Goal: Information Seeking & Learning: Learn about a topic

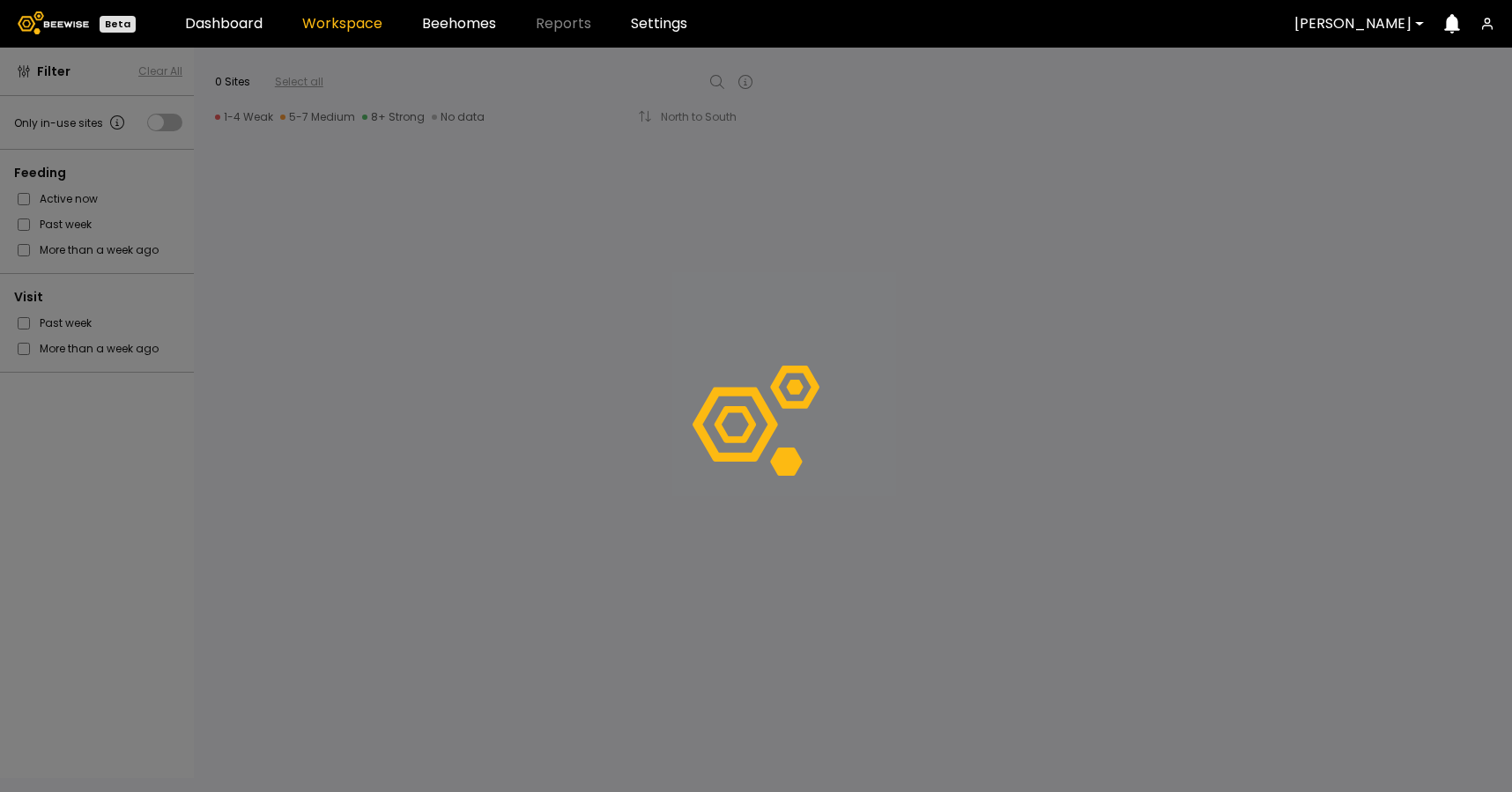
click at [1338, 28] on div at bounding box center [1352, 23] width 117 height 16
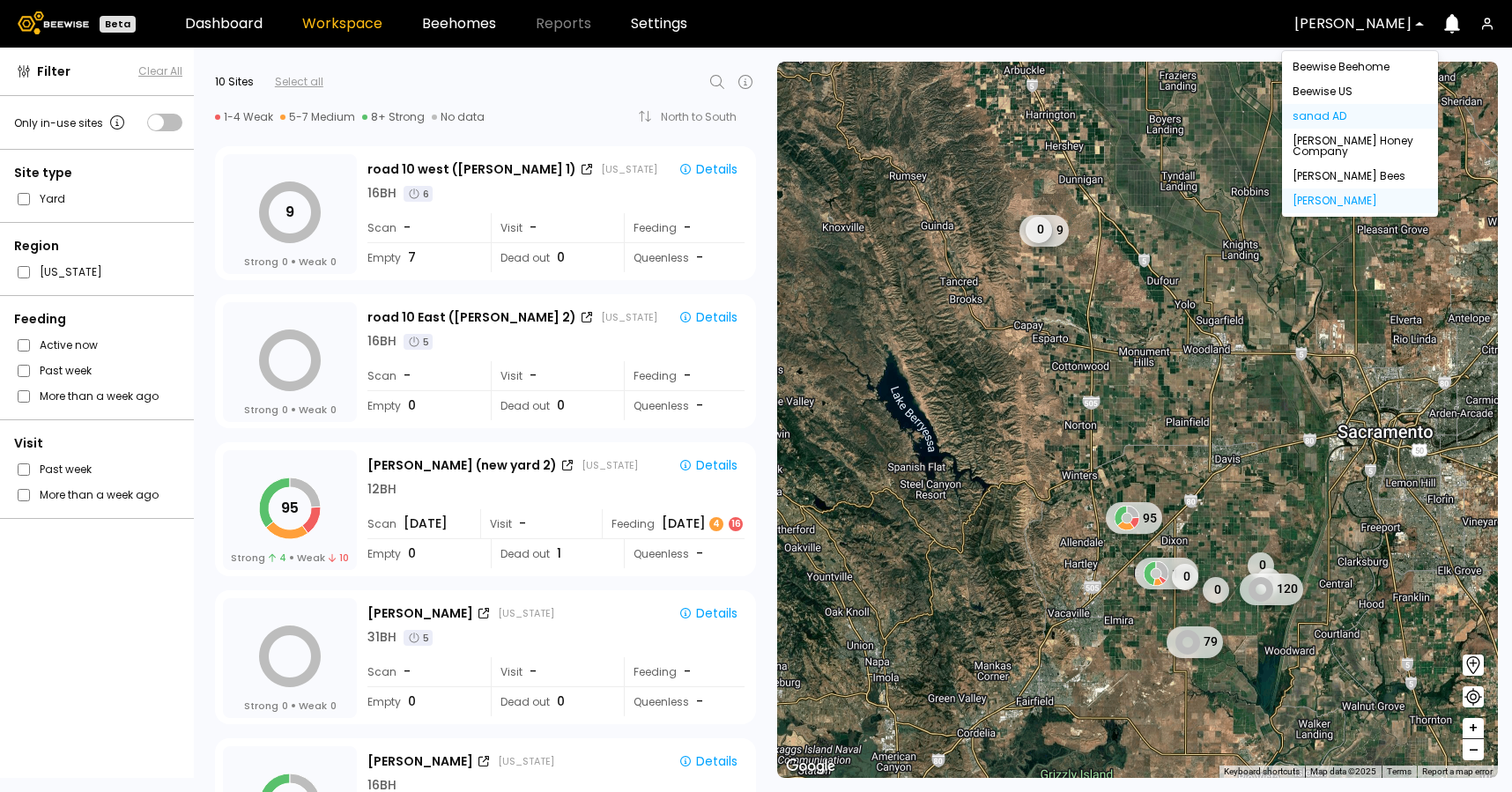
click at [1339, 111] on div "sanad AD" at bounding box center [1359, 116] width 135 height 11
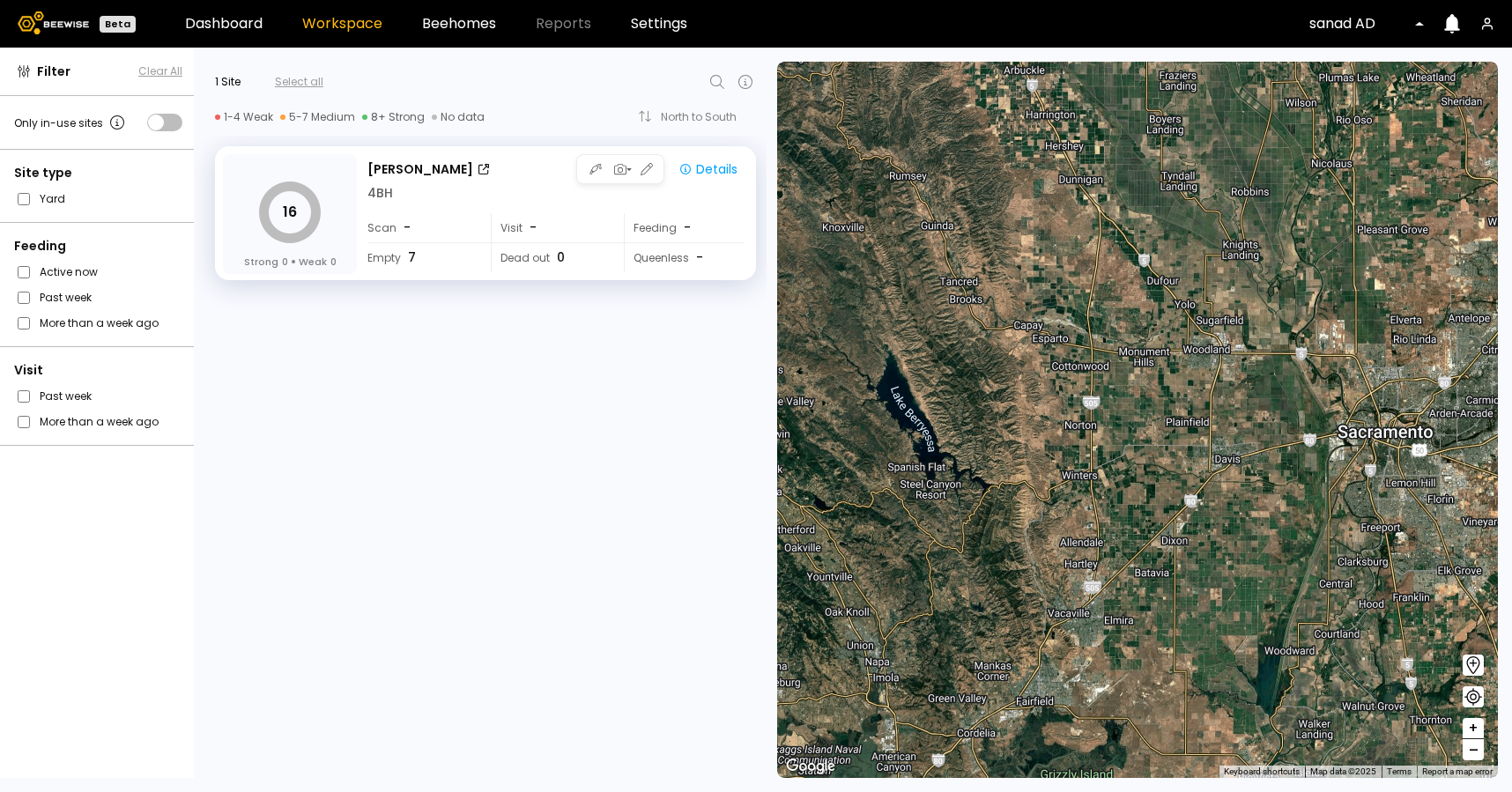
click at [520, 168] on div "Rashid Rd" at bounding box center [514, 169] width 294 height 18
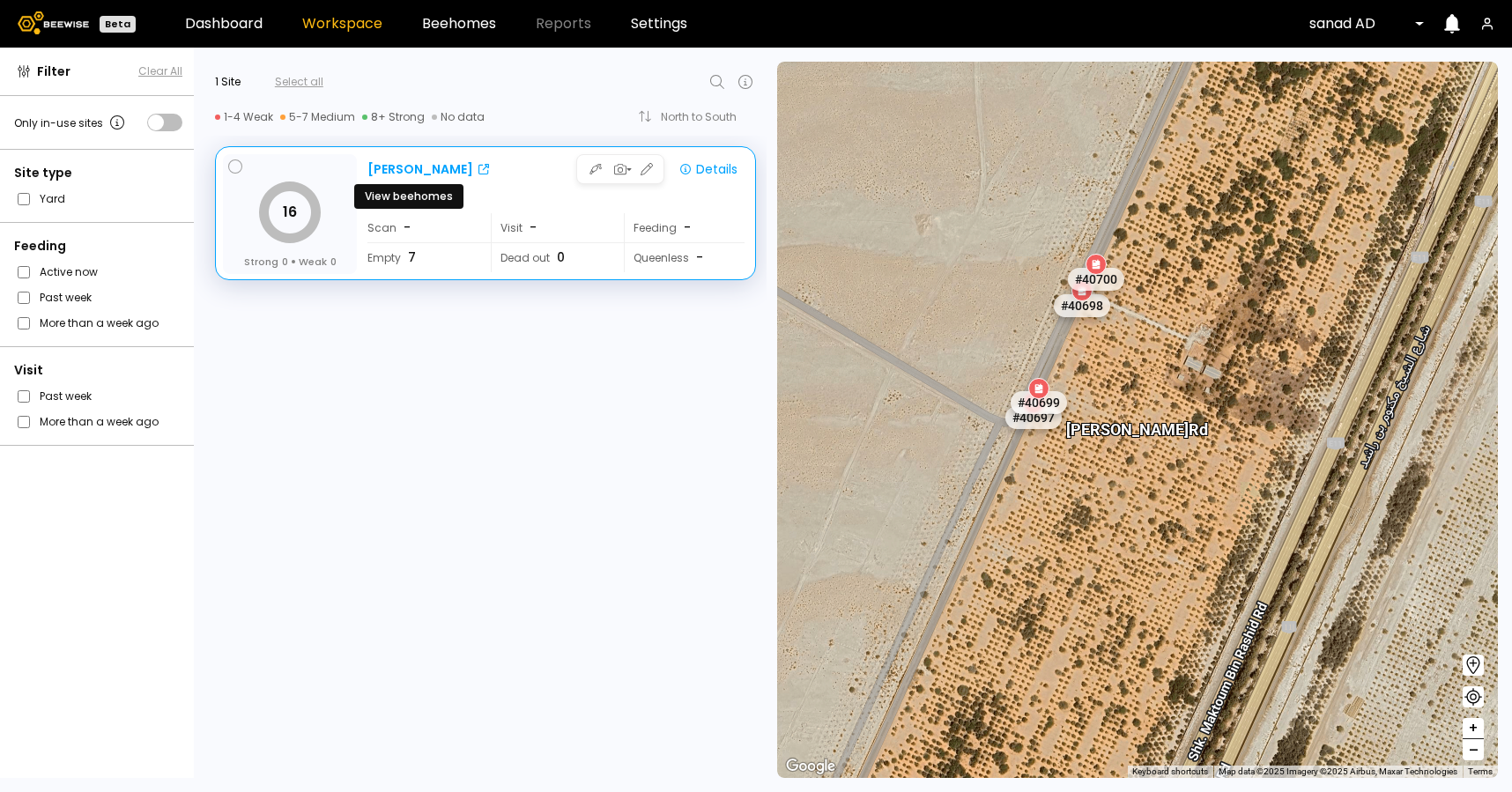
click at [478, 164] on icon at bounding box center [483, 169] width 11 height 11
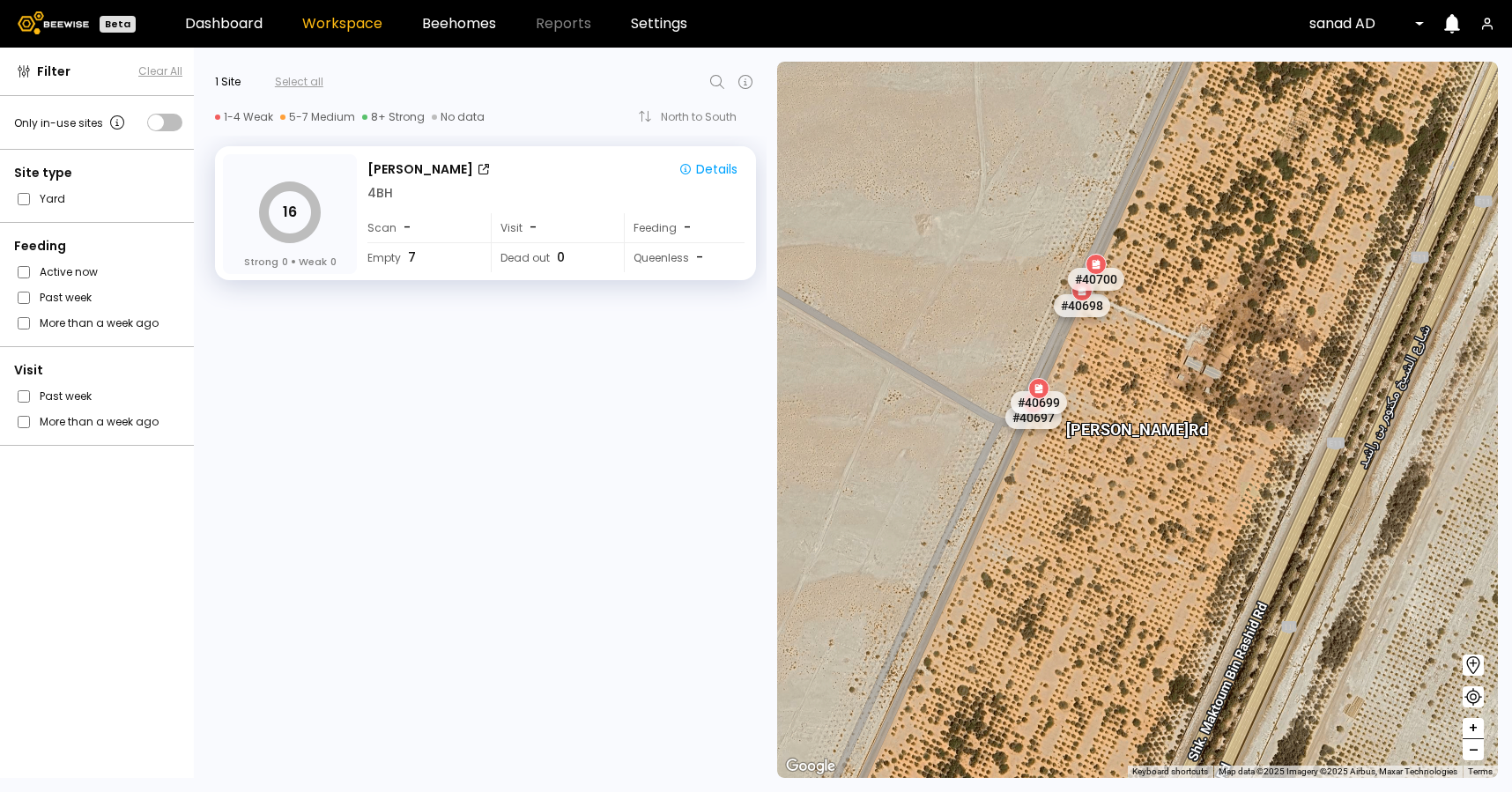
click at [1357, 35] on div "sanad AD" at bounding box center [1360, 24] width 127 height 41
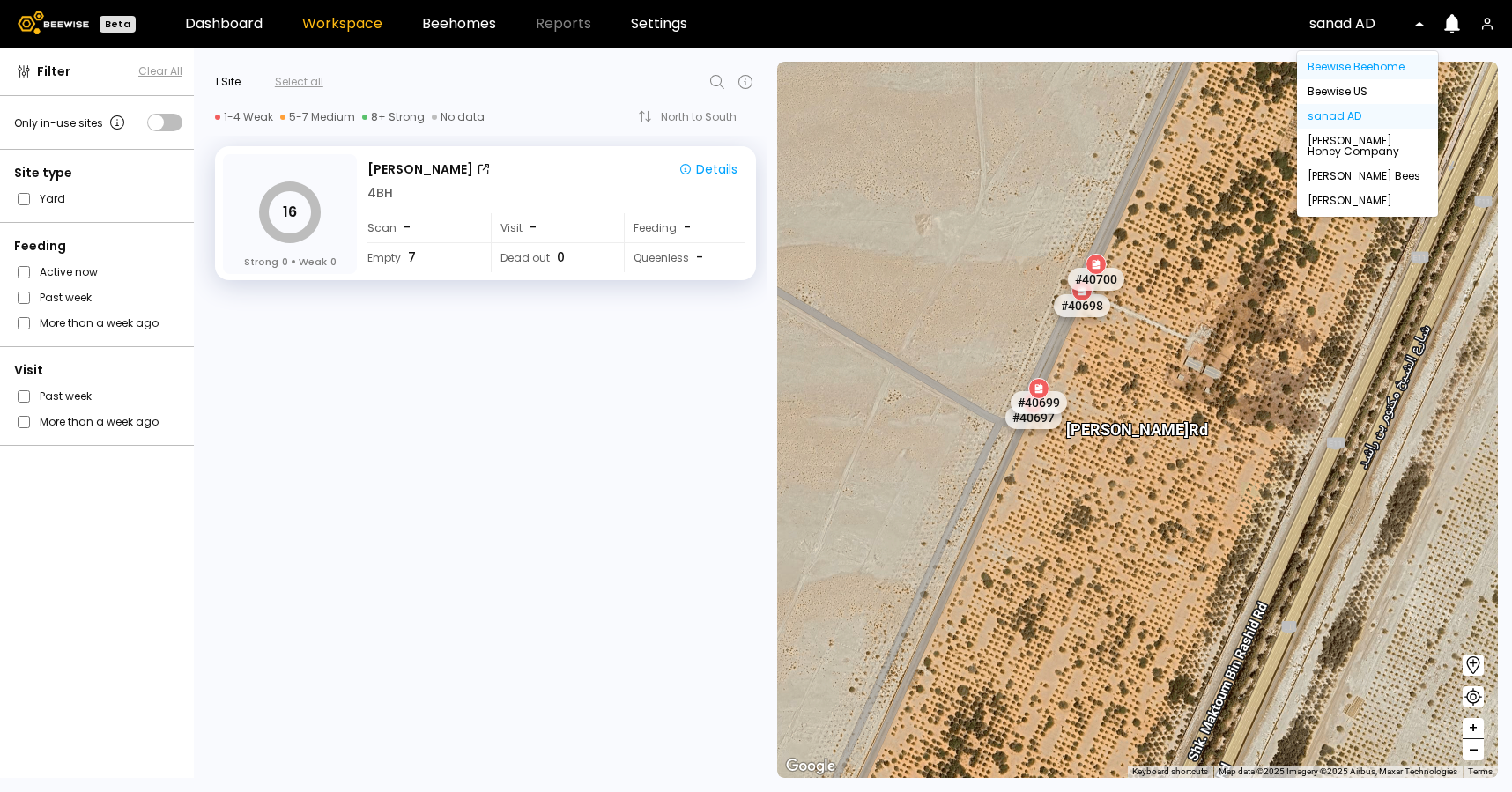
click at [1356, 62] on div "Beewise Beehome" at bounding box center [1368, 67] width 120 height 11
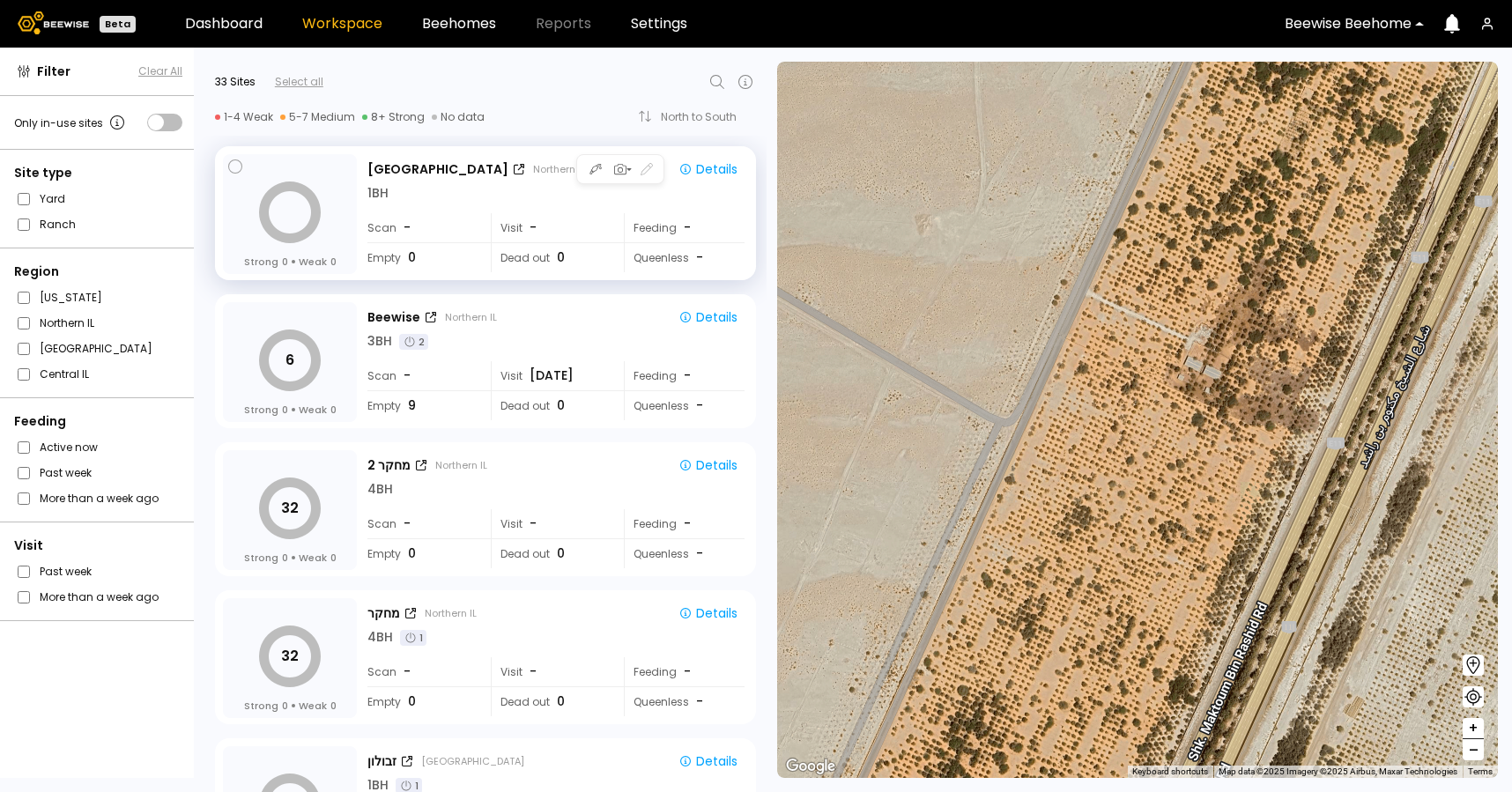
click at [560, 216] on div "Visit -" at bounding box center [551, 228] width 121 height 29
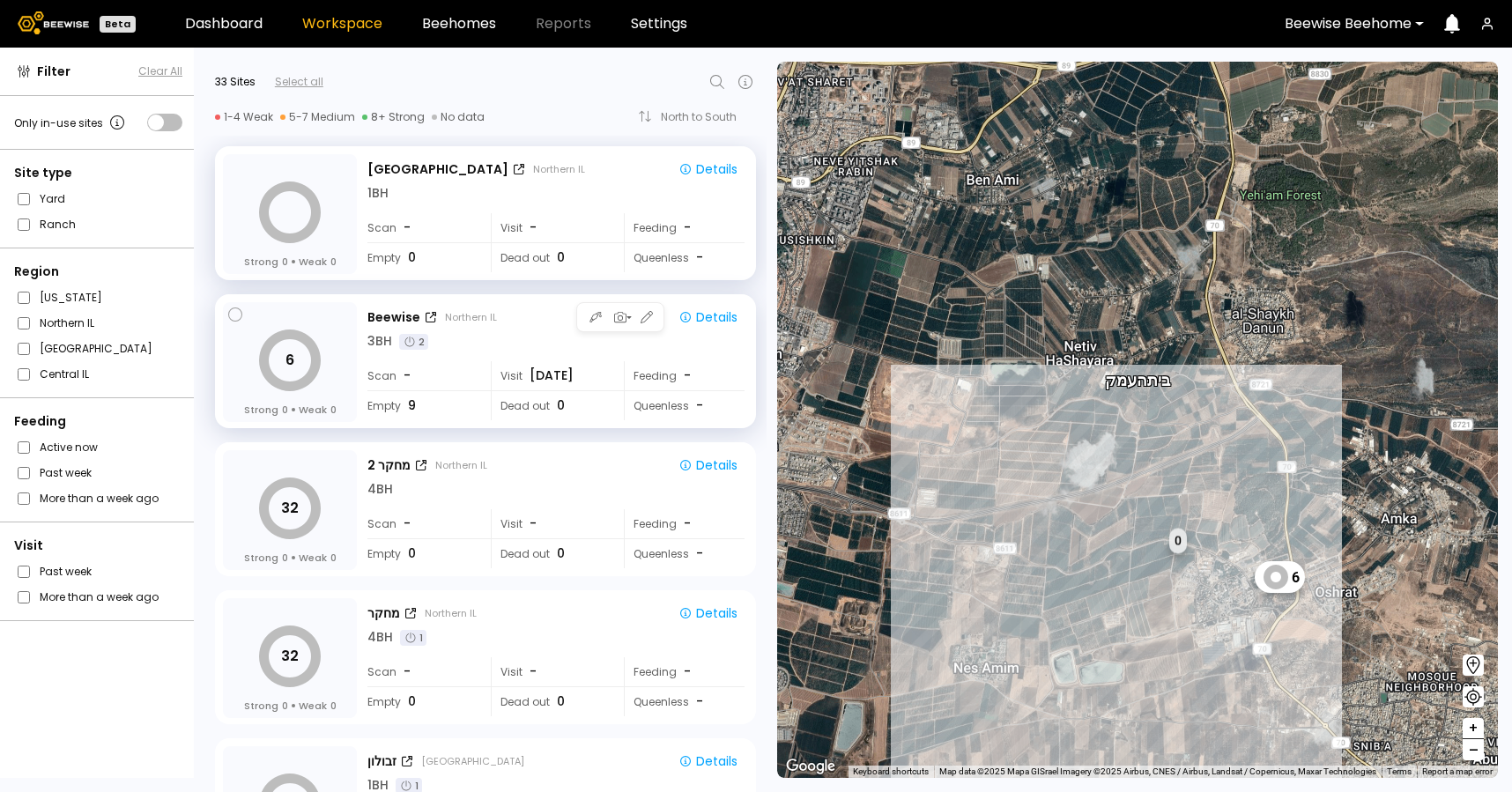
click at [577, 348] on div "3 BH 2" at bounding box center [555, 341] width 377 height 18
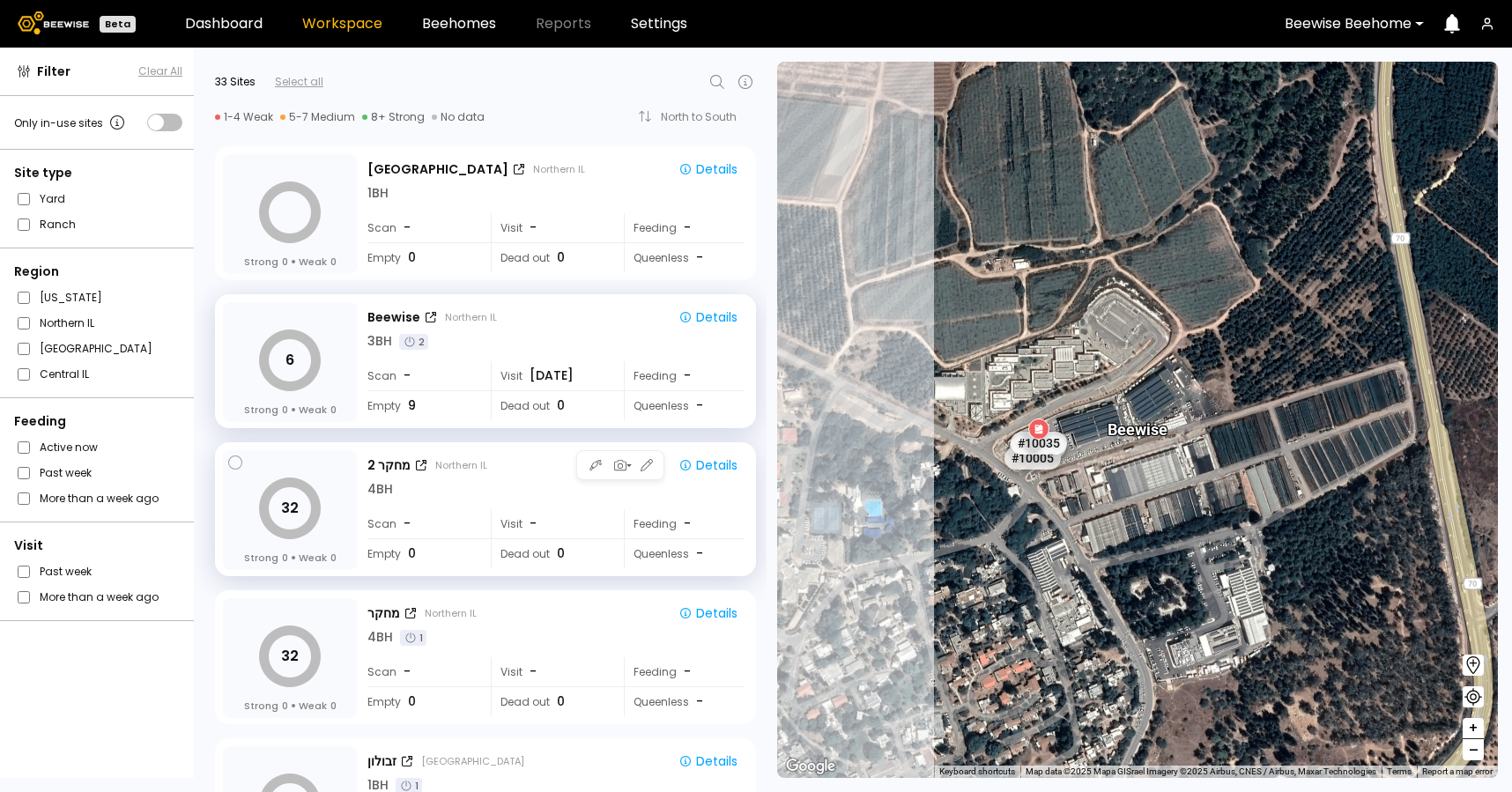
click at [602, 517] on div "Visit -" at bounding box center [551, 523] width 121 height 29
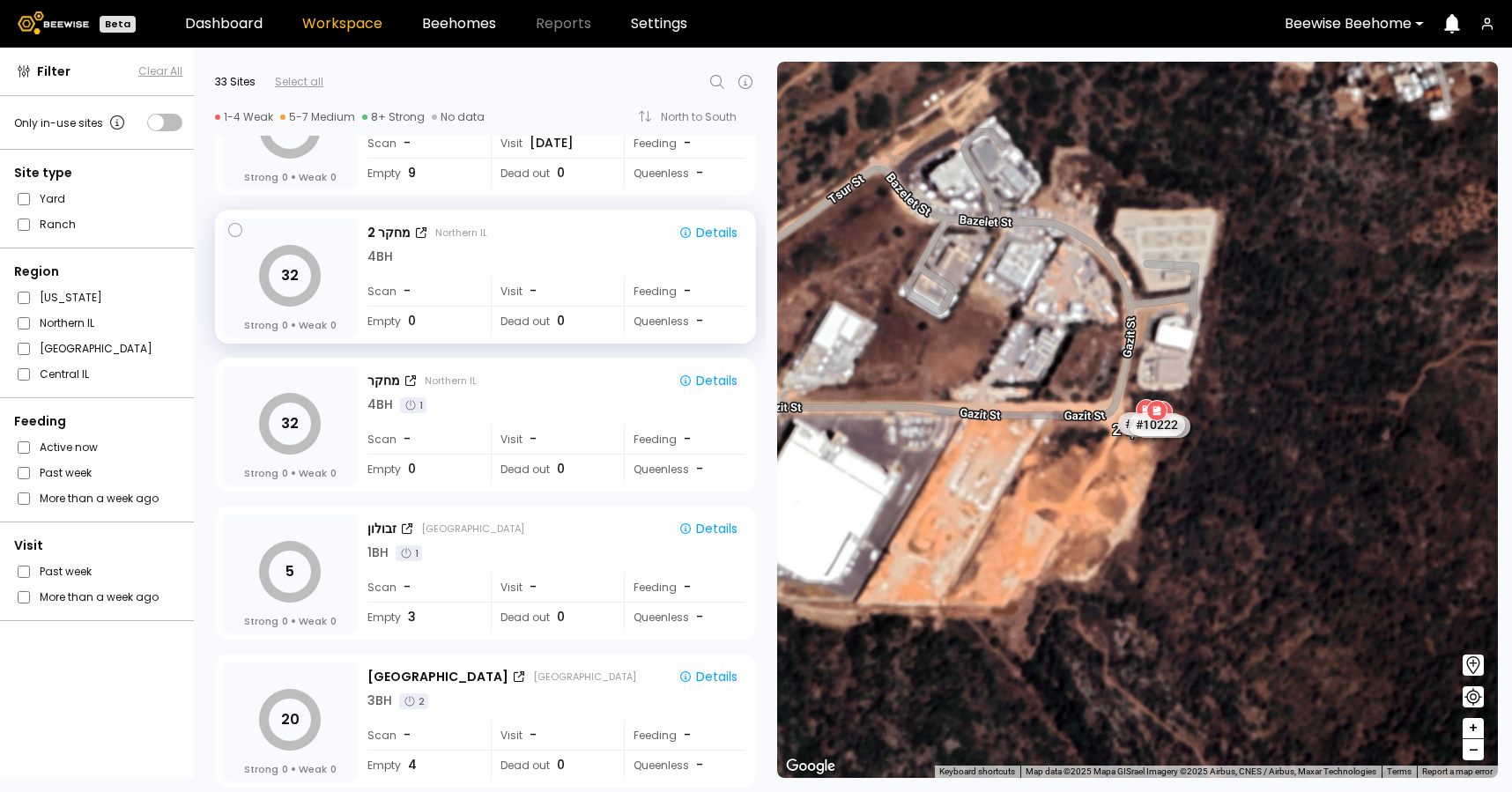
scroll to position [236, 0]
click at [598, 559] on div "זבולון Haifa Details 1 BH 1 Scan - Visit - Feeding - Empty 3 Dead out 0 Queenle…" at bounding box center [557, 571] width 381 height 121
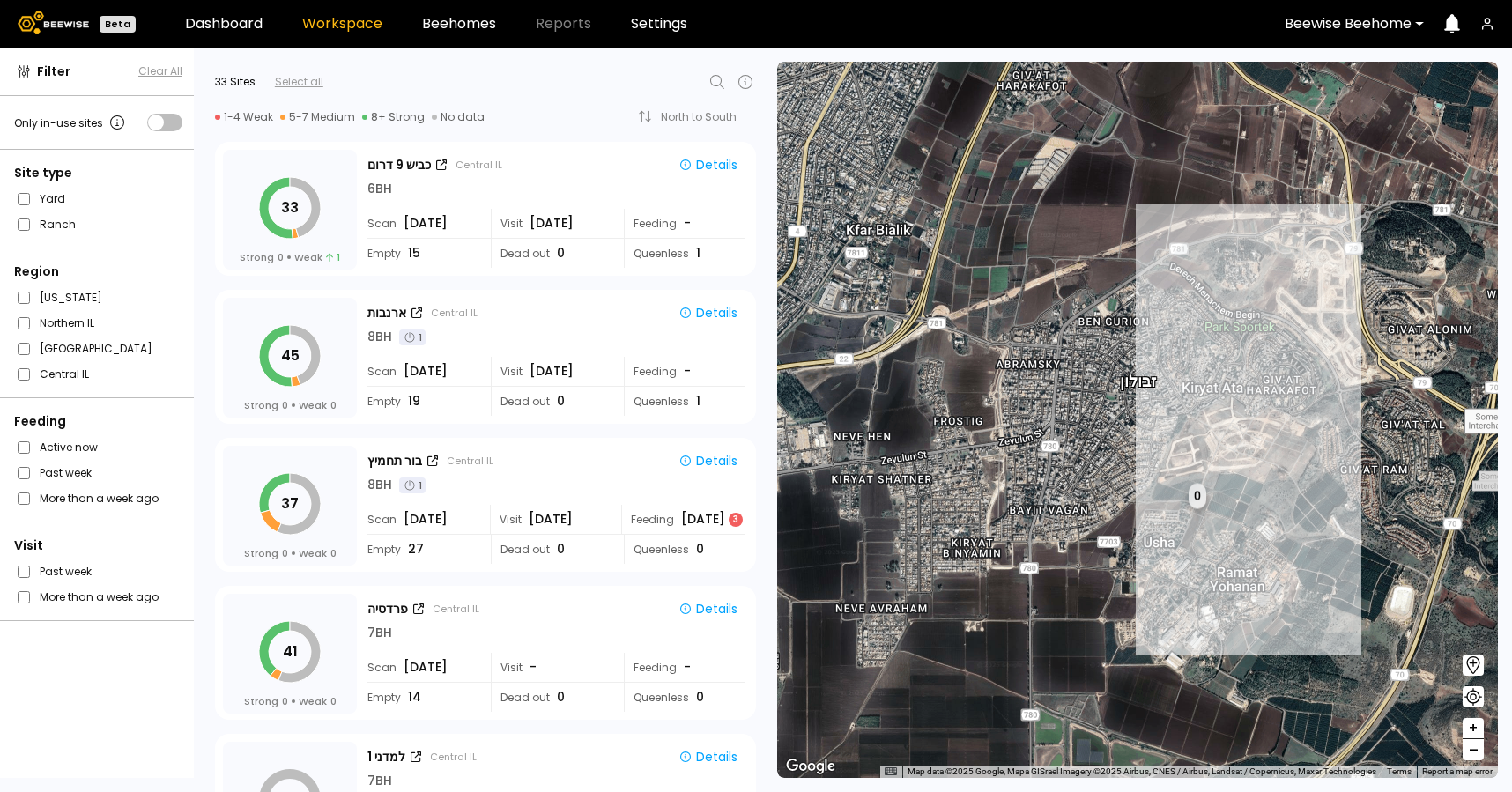
scroll to position [846, 0]
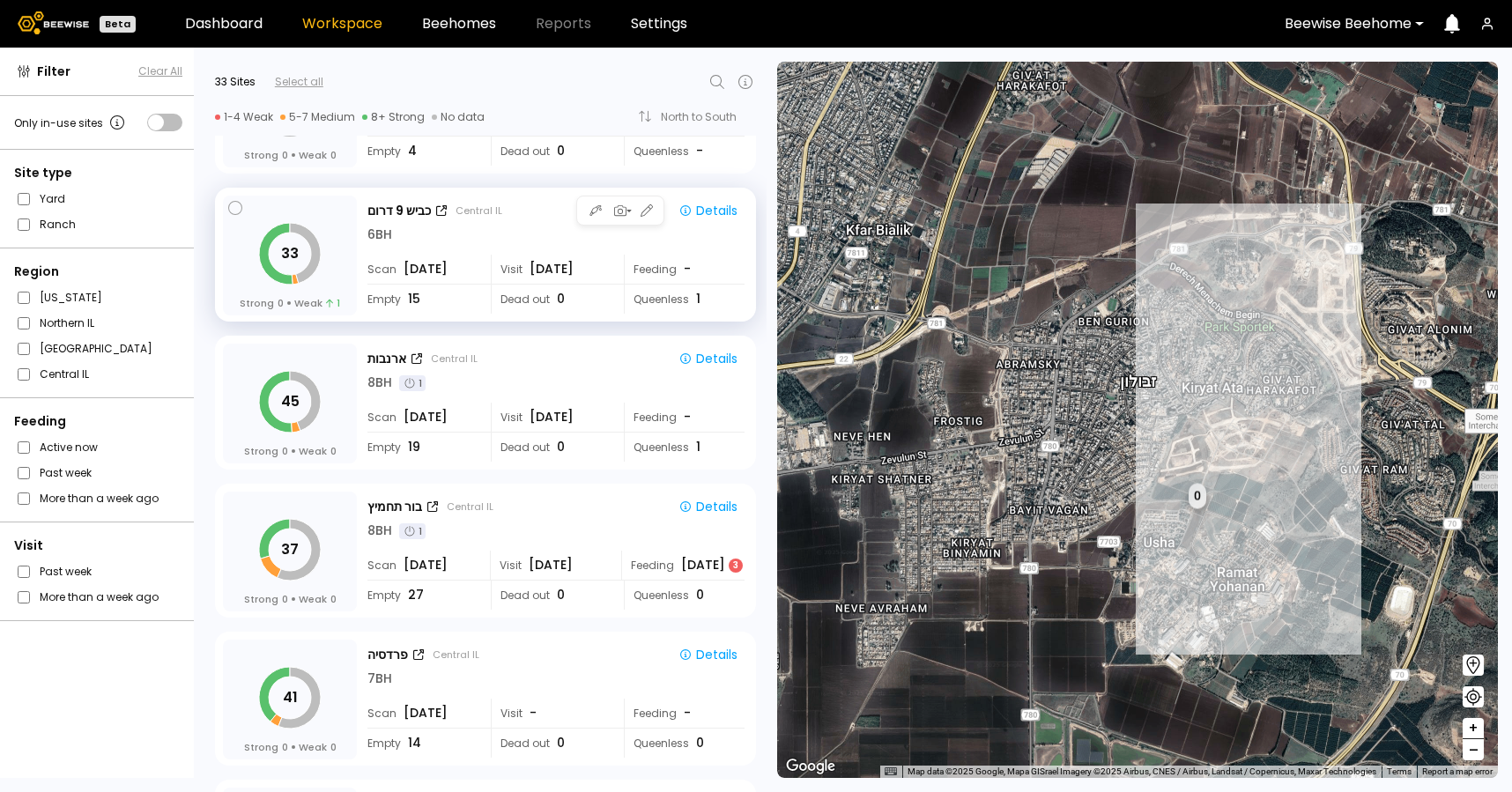
click at [589, 259] on div "Visit Aug 13" at bounding box center [551, 269] width 121 height 29
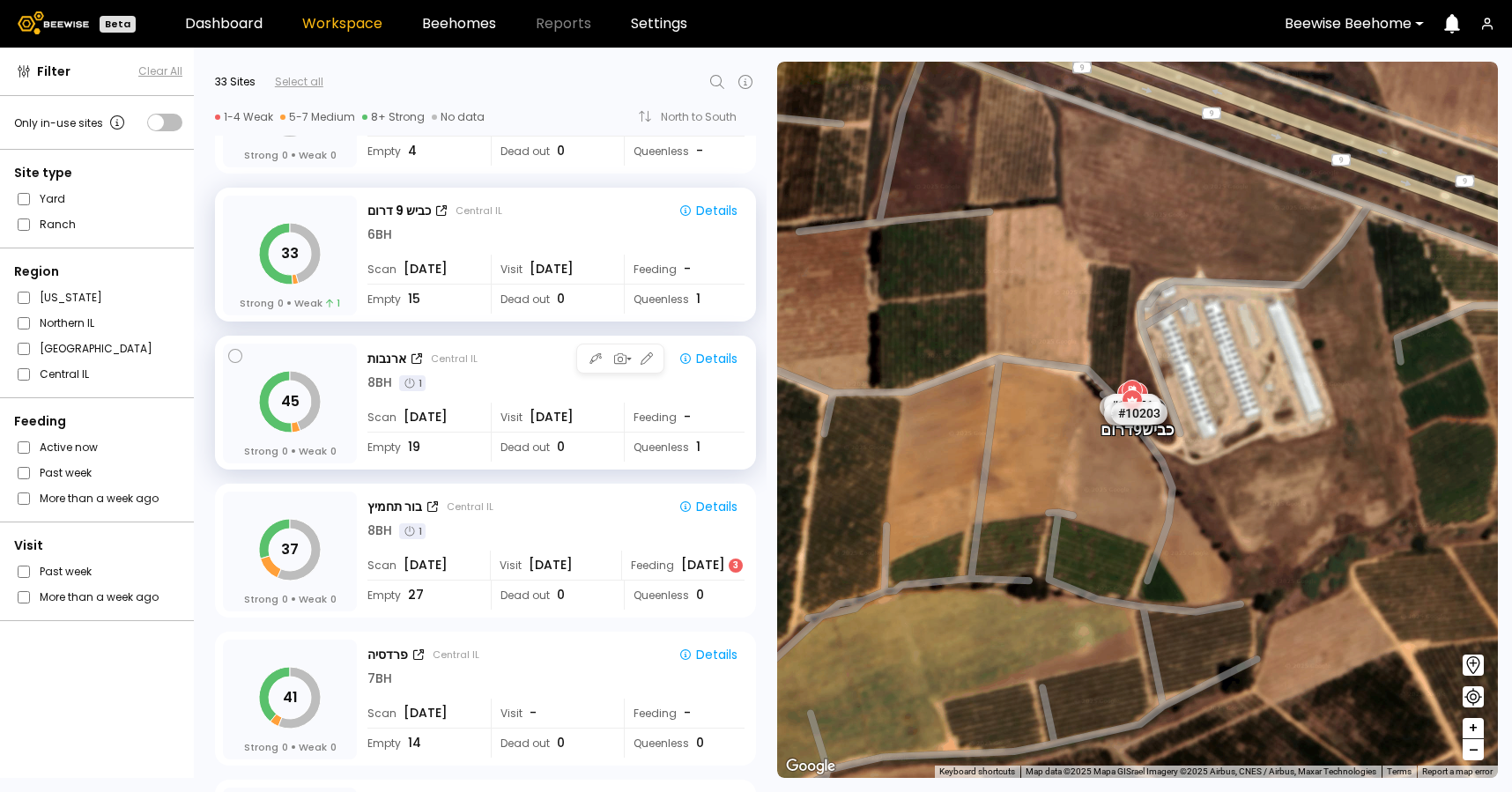
click at [600, 404] on div "Visit Aug 13" at bounding box center [551, 417] width 121 height 29
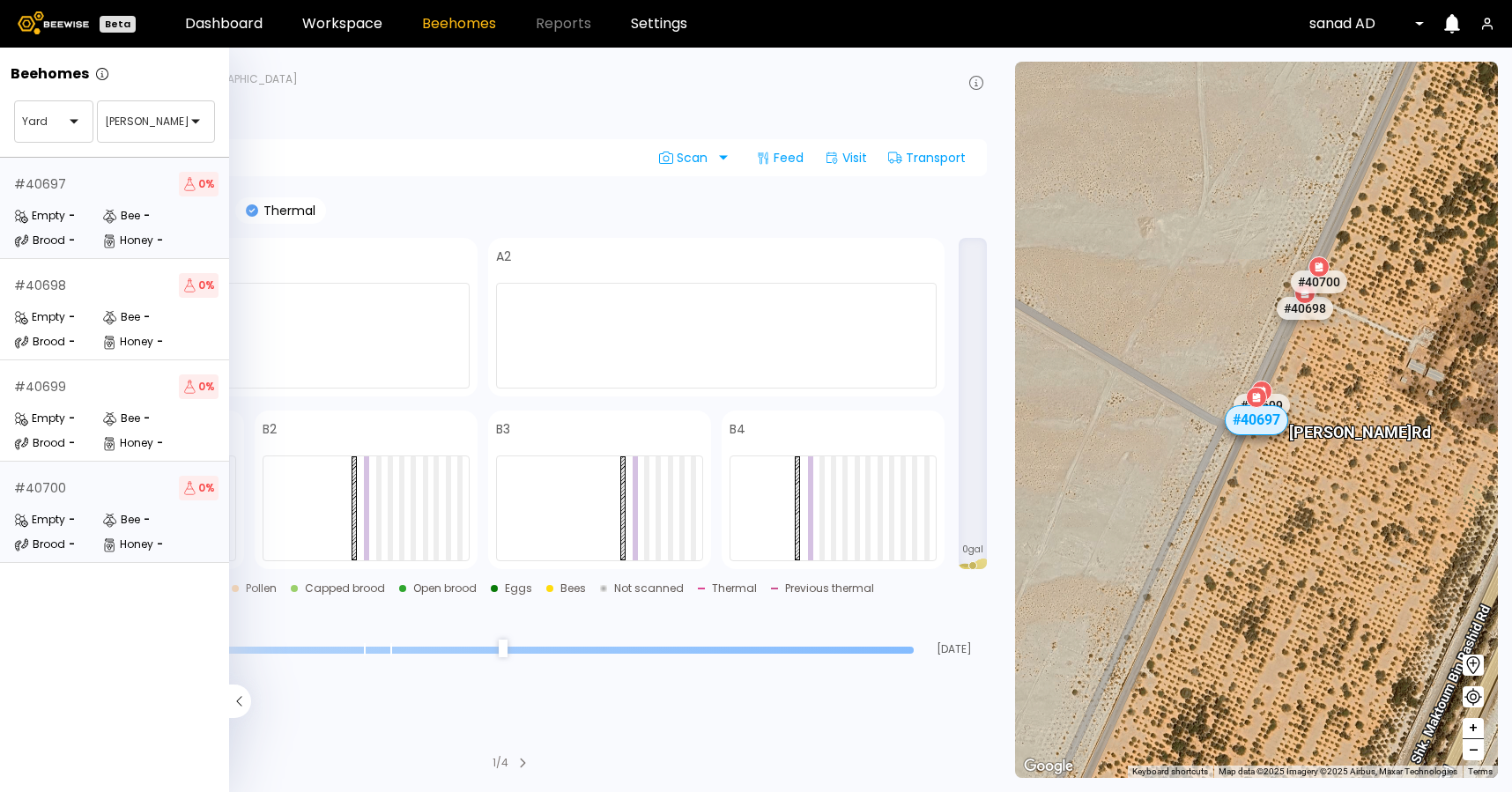
click at [55, 545] on div "Brood" at bounding box center [40, 545] width 51 height 17
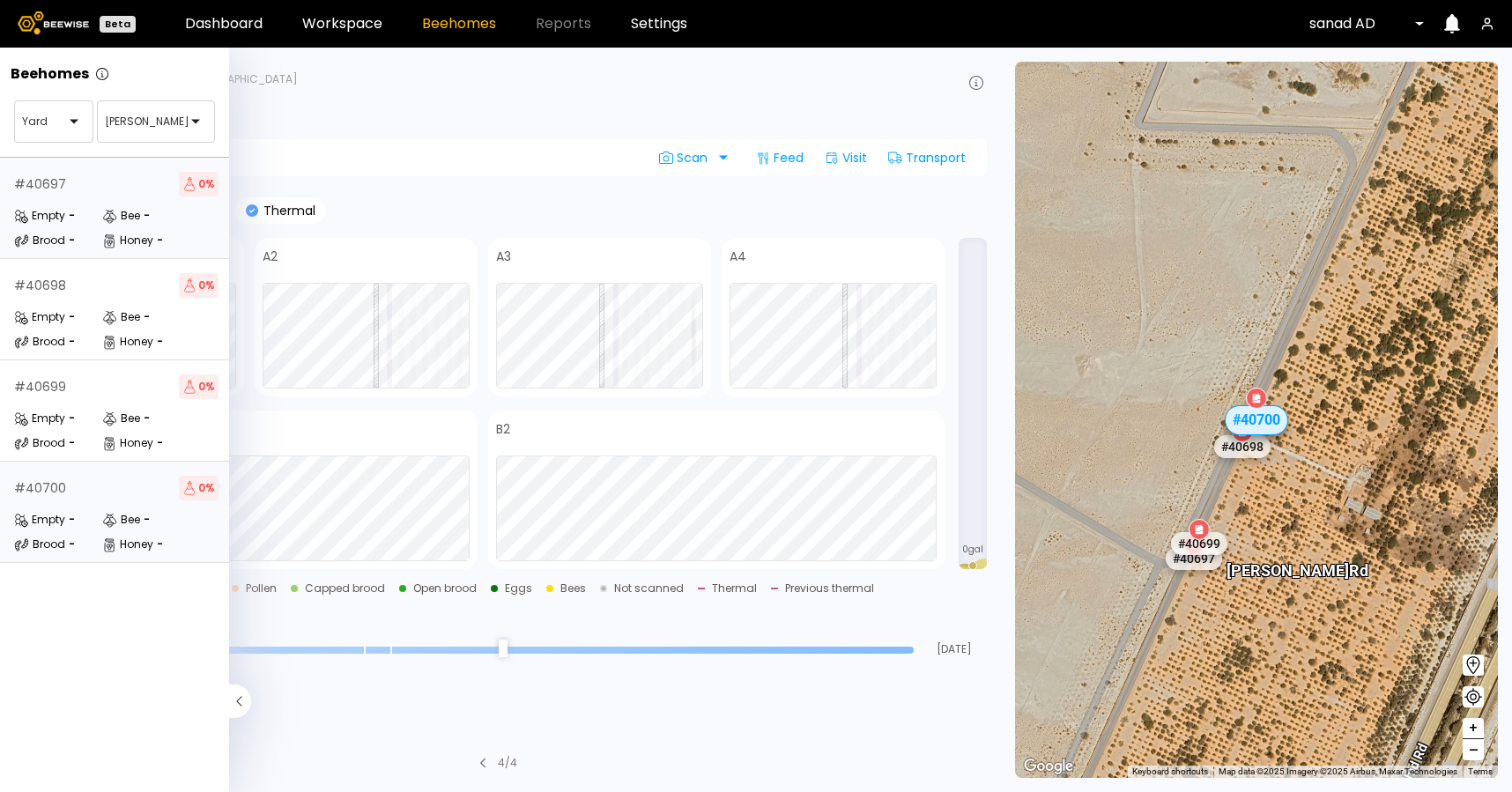
click at [122, 238] on div "Honey" at bounding box center [127, 240] width 51 height 17
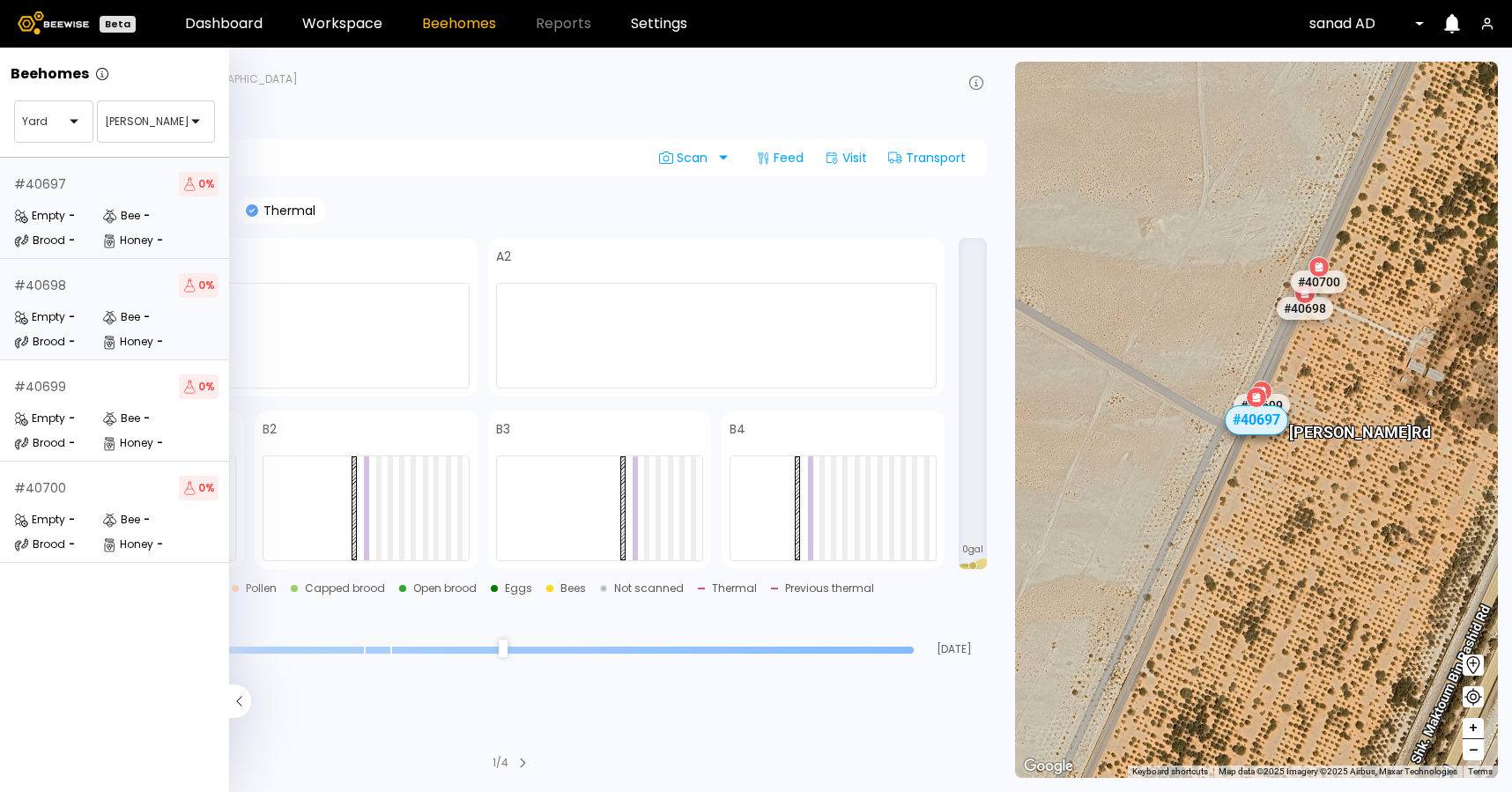
click at [70, 296] on div "# 40698 0 %" at bounding box center [116, 285] width 205 height 24
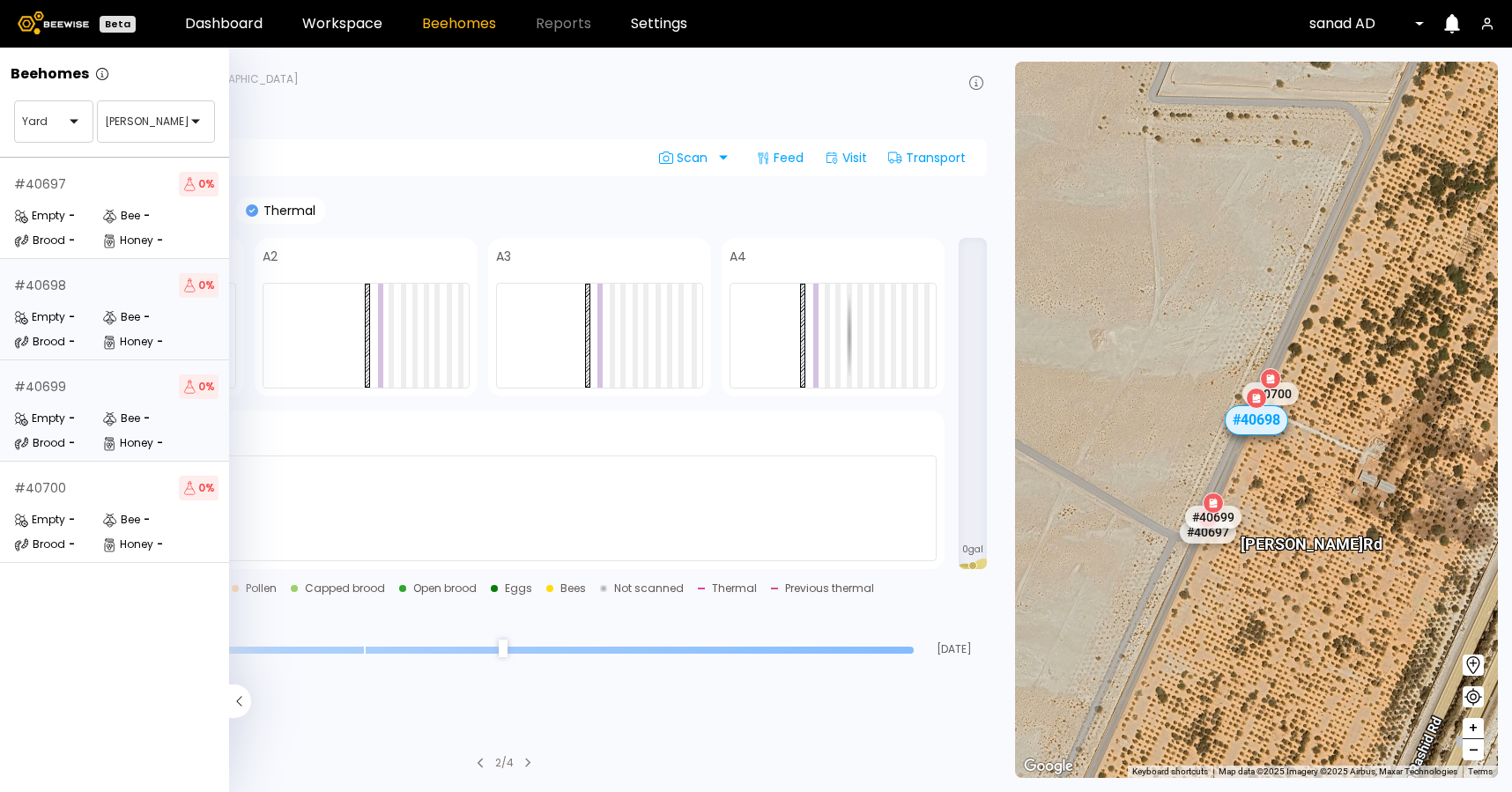
click at [80, 382] on div "# 40699 0 %" at bounding box center [116, 386] width 205 height 24
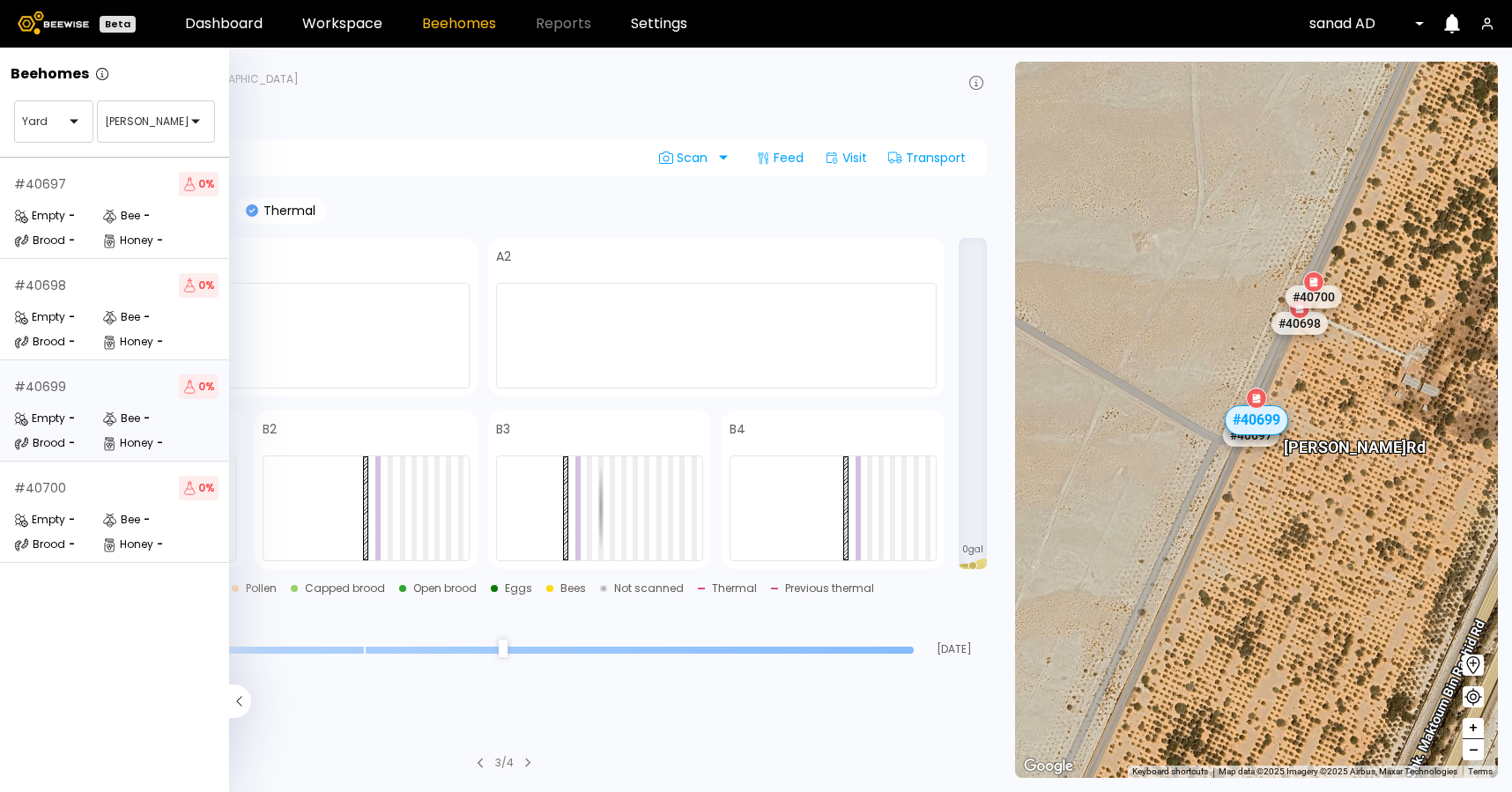
click at [100, 524] on div "Empty -" at bounding box center [58, 520] width 88 height 17
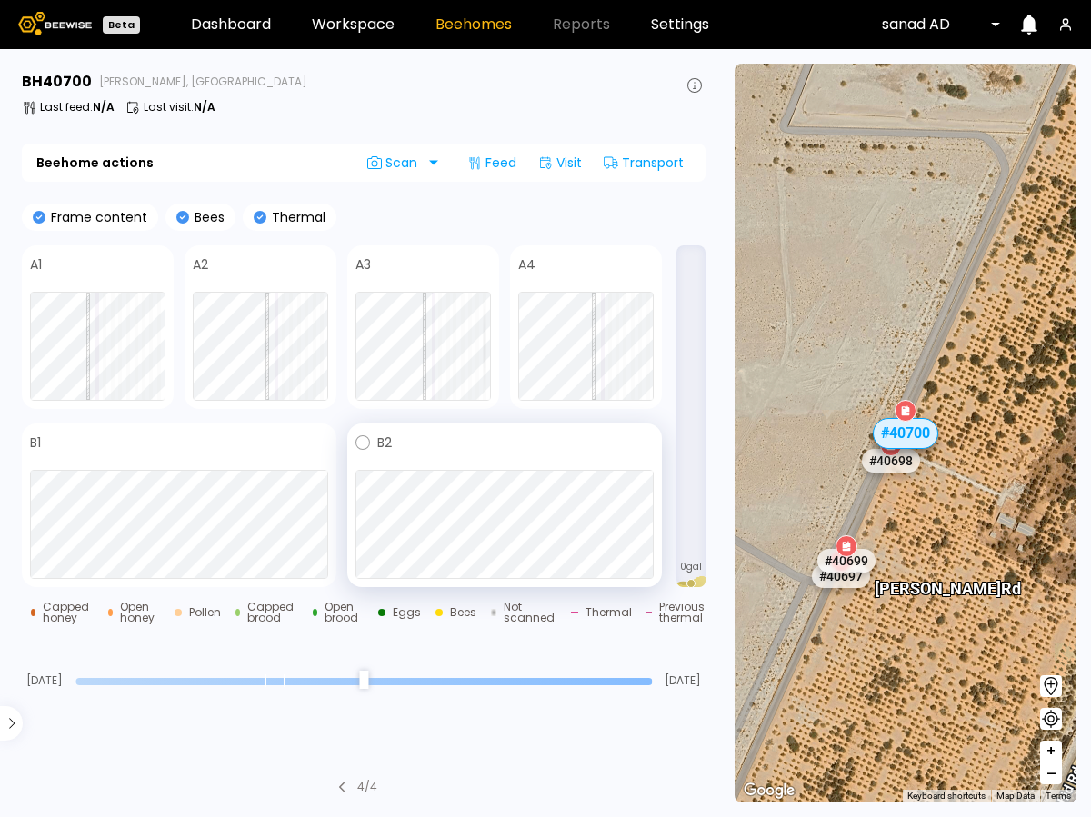
click at [610, 523] on div at bounding box center [504, 524] width 298 height 109
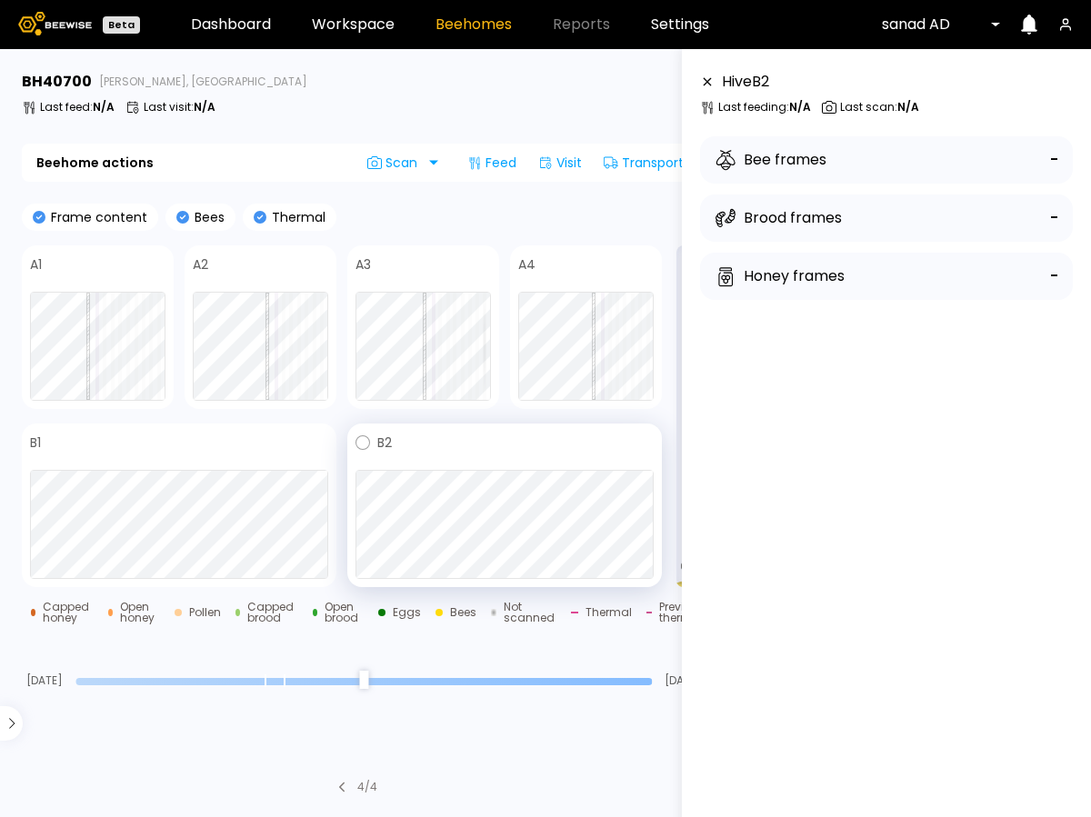
click at [585, 484] on div at bounding box center [504, 524] width 298 height 109
click at [703, 83] on icon at bounding box center [707, 81] width 15 height 13
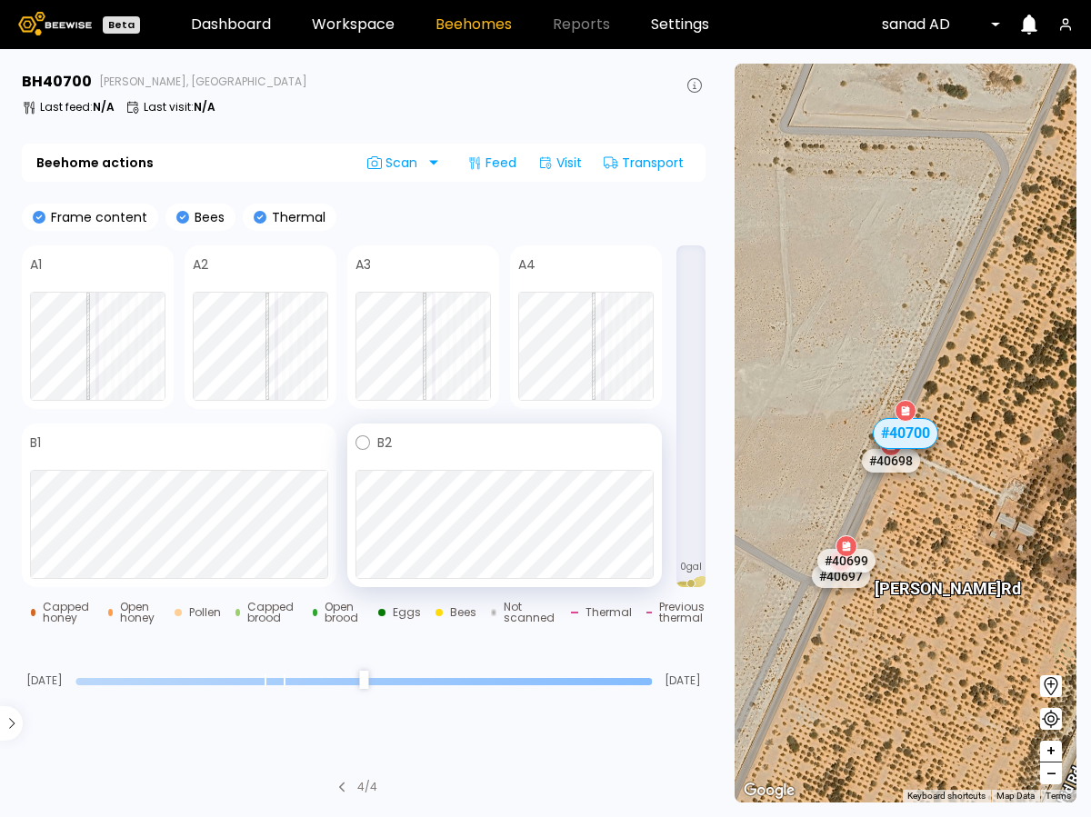
click at [539, 494] on div at bounding box center [504, 524] width 298 height 109
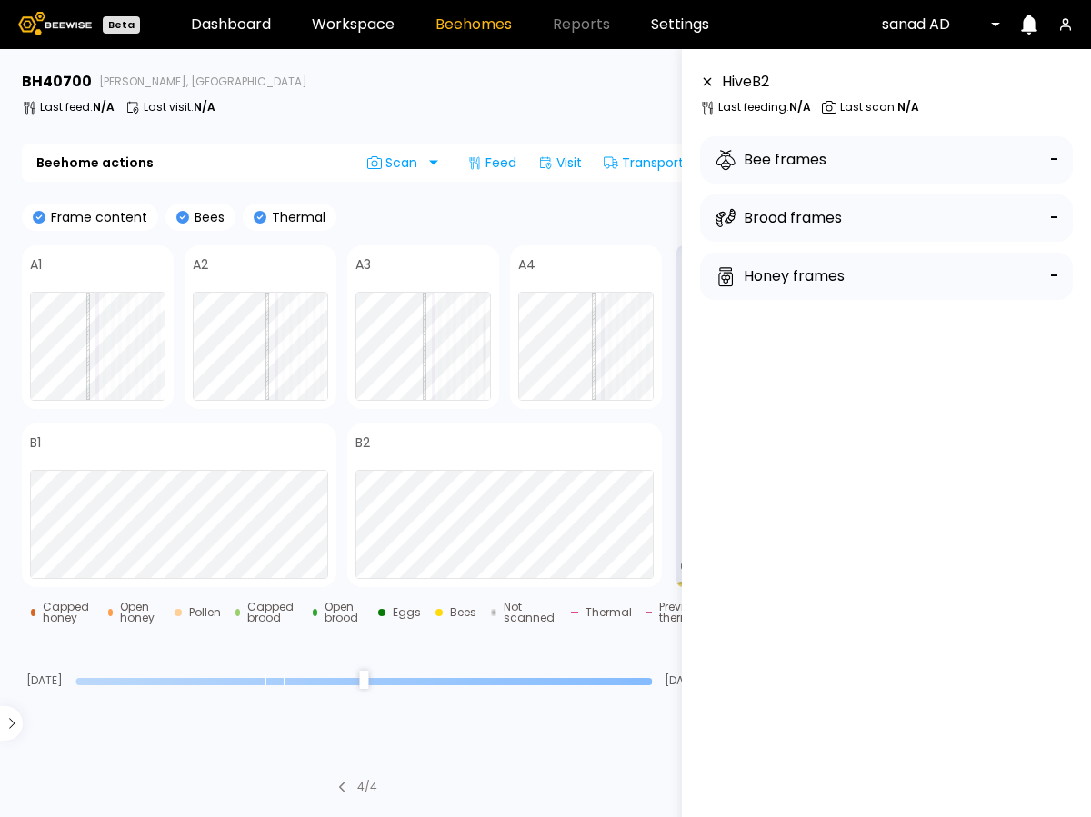
click at [710, 83] on icon at bounding box center [707, 81] width 15 height 13
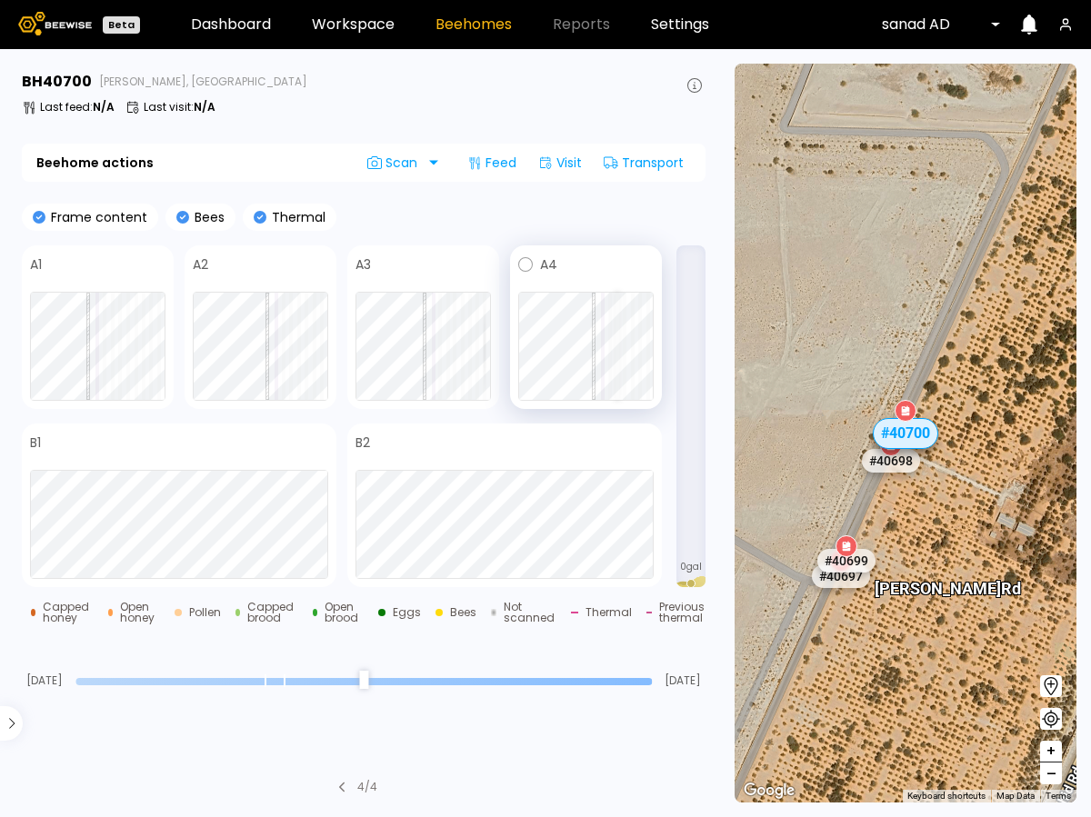
click at [617, 304] on div at bounding box center [617, 346] width 4 height 107
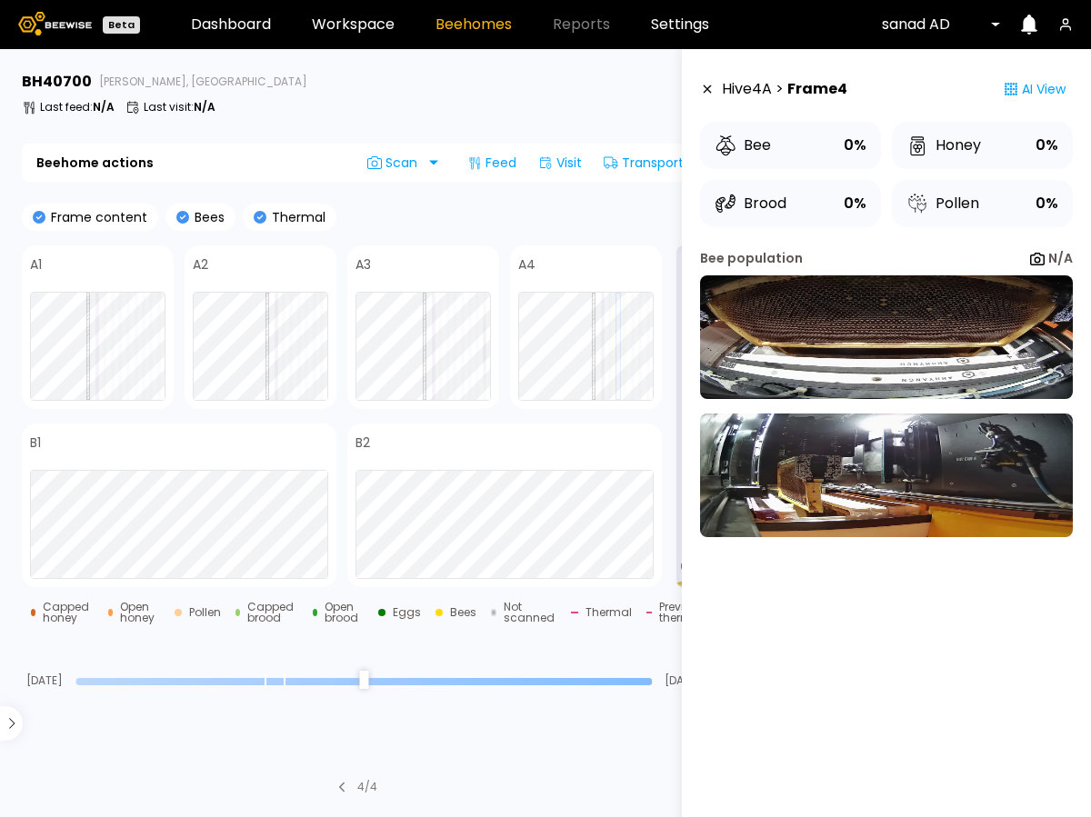
click at [703, 87] on icon at bounding box center [707, 89] width 15 height 13
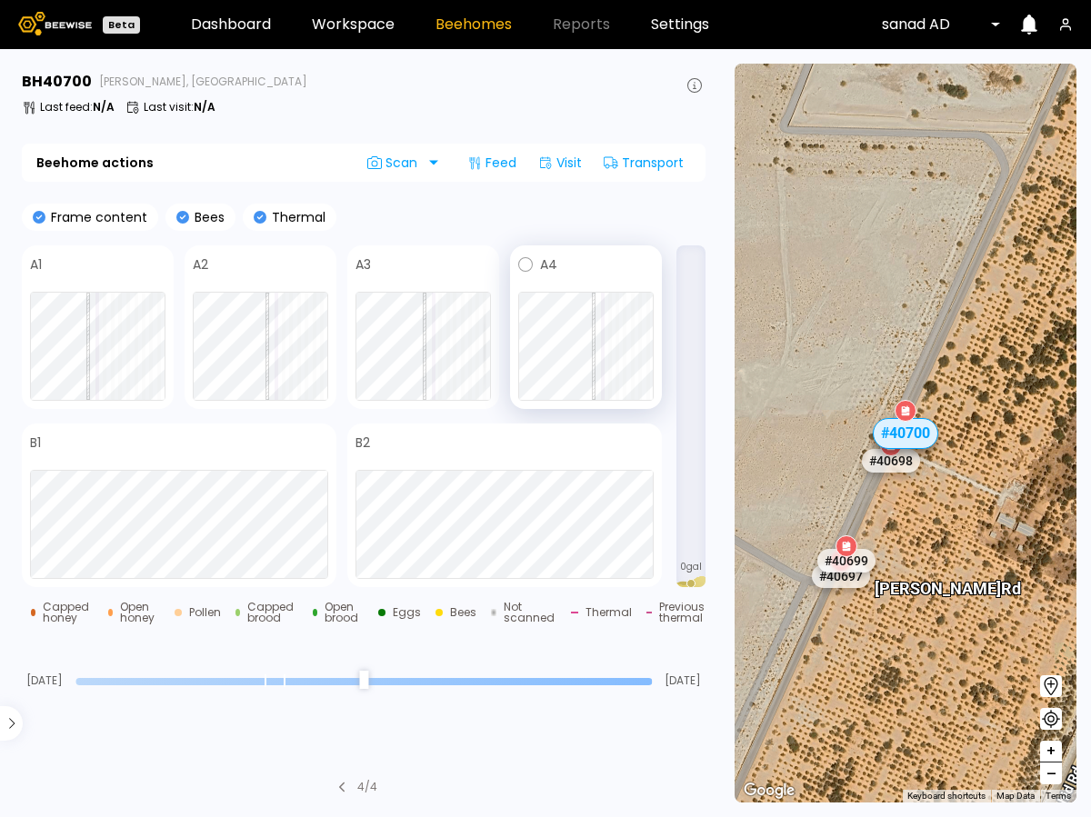
click at [613, 299] on div at bounding box center [585, 346] width 135 height 109
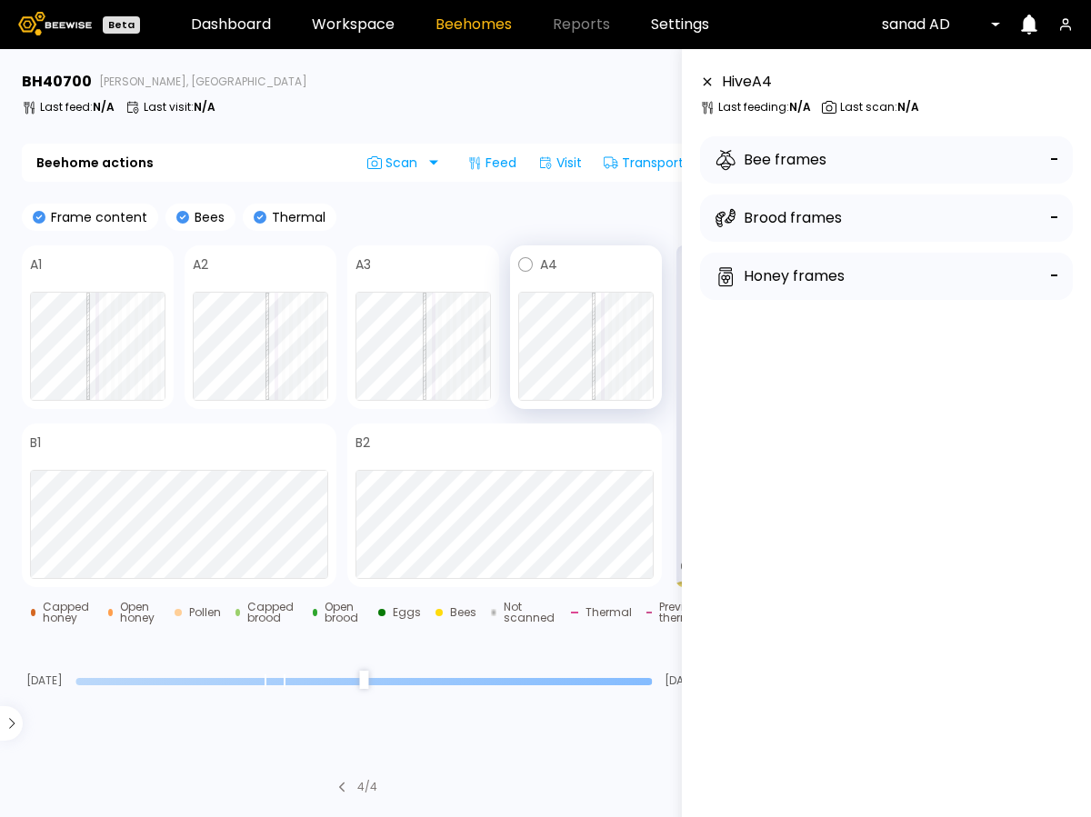
click at [629, 304] on div at bounding box center [585, 346] width 135 height 109
click at [623, 301] on div at bounding box center [625, 346] width 4 height 107
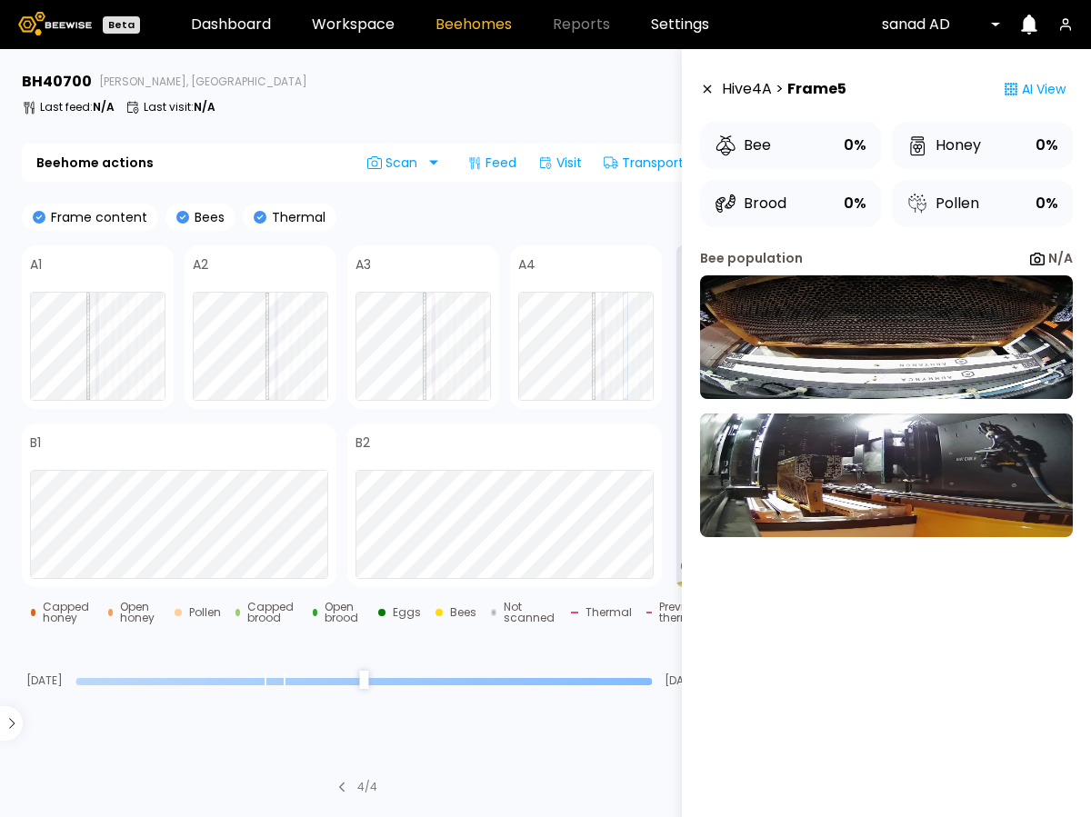
click at [710, 90] on icon at bounding box center [707, 89] width 15 height 13
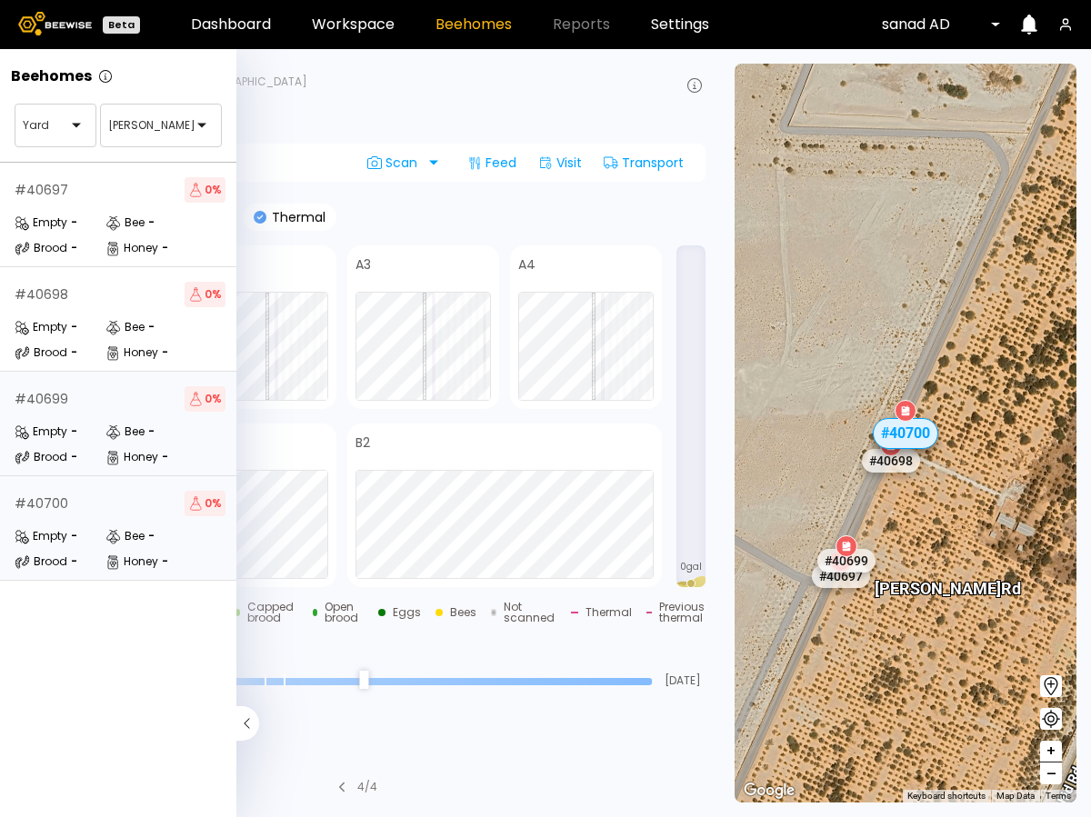
click at [92, 434] on div "Empty -" at bounding box center [60, 432] width 91 height 18
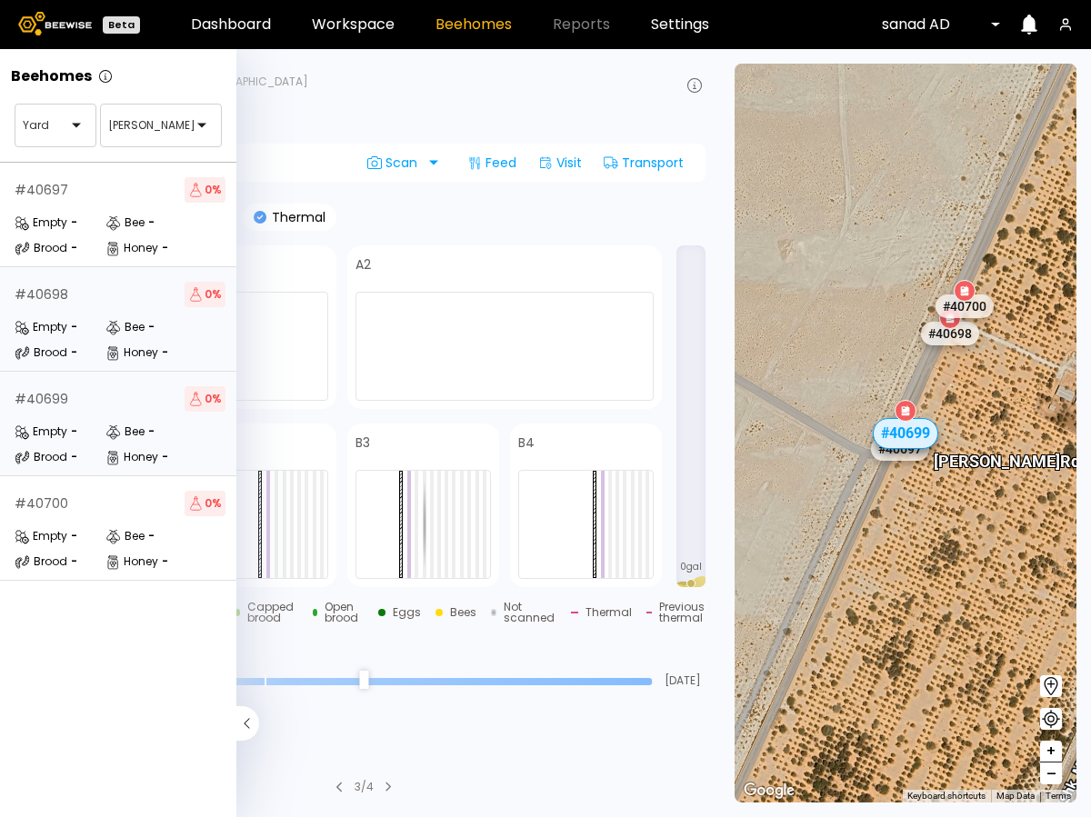
click at [93, 336] on div "Empty - Bee - Brood - Honey -" at bounding box center [120, 340] width 211 height 44
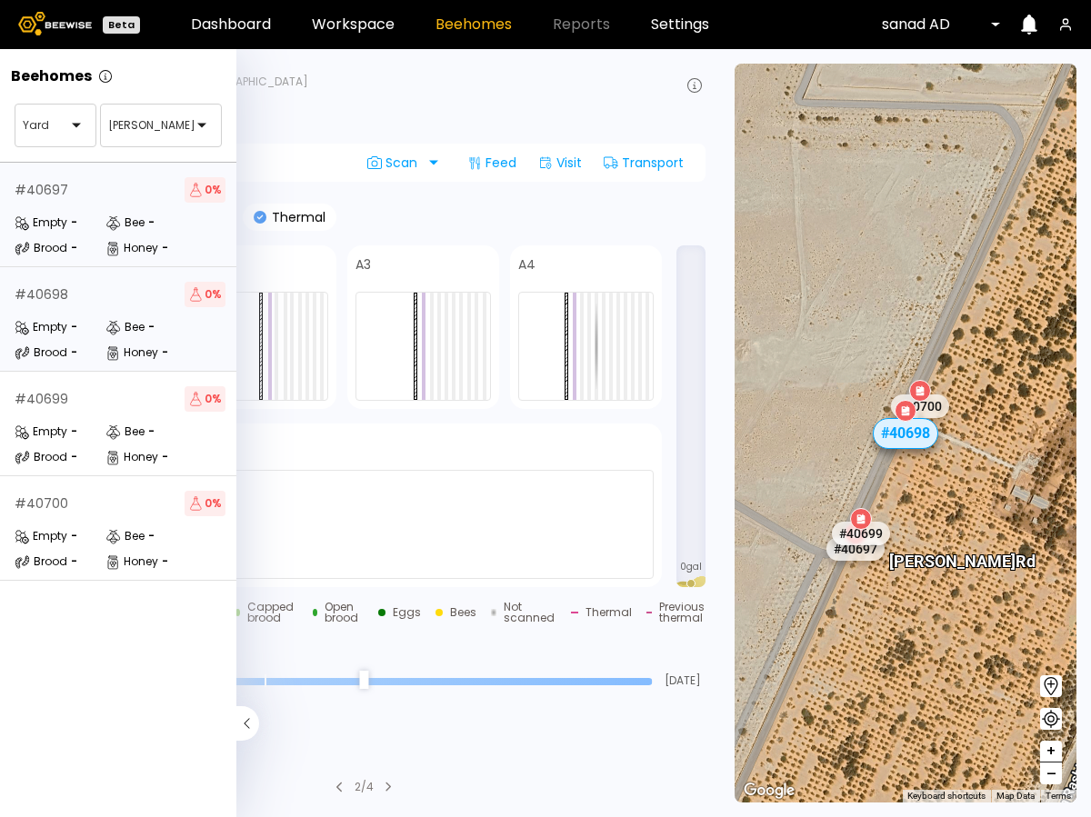
click at [138, 232] on div "Empty - Bee - Brood - Honey -" at bounding box center [120, 236] width 211 height 44
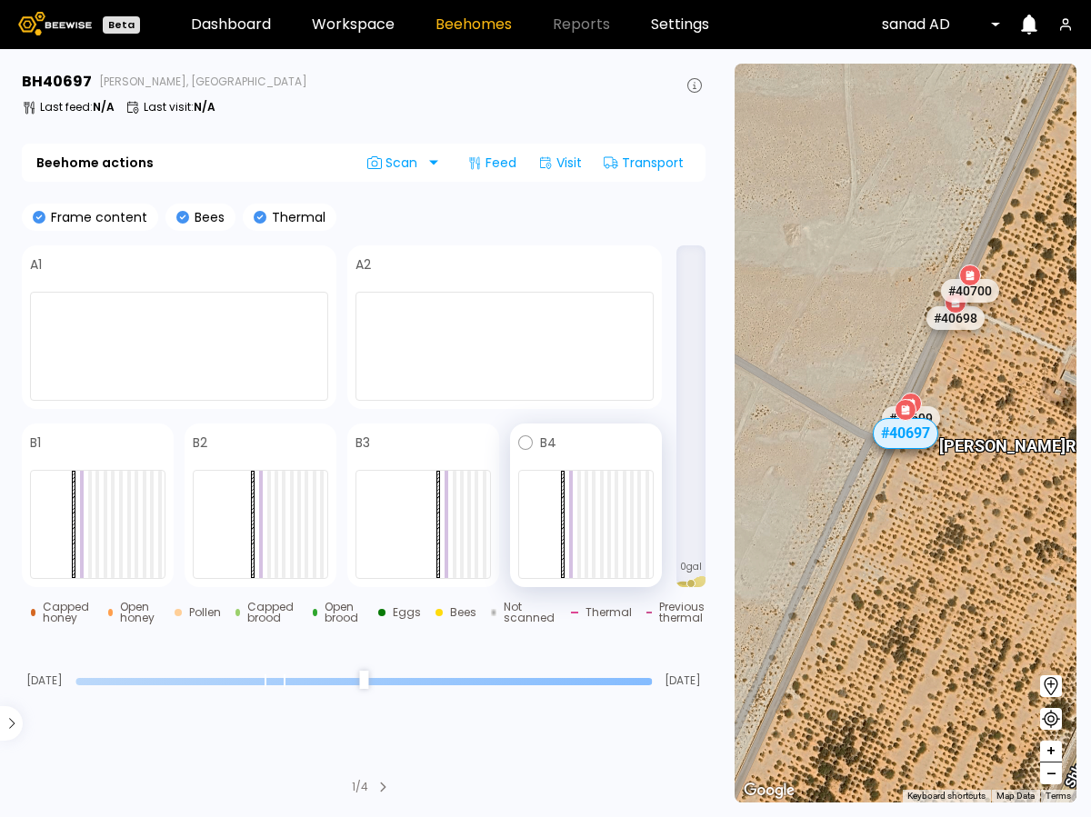
click at [605, 537] on div at bounding box center [585, 524] width 135 height 109
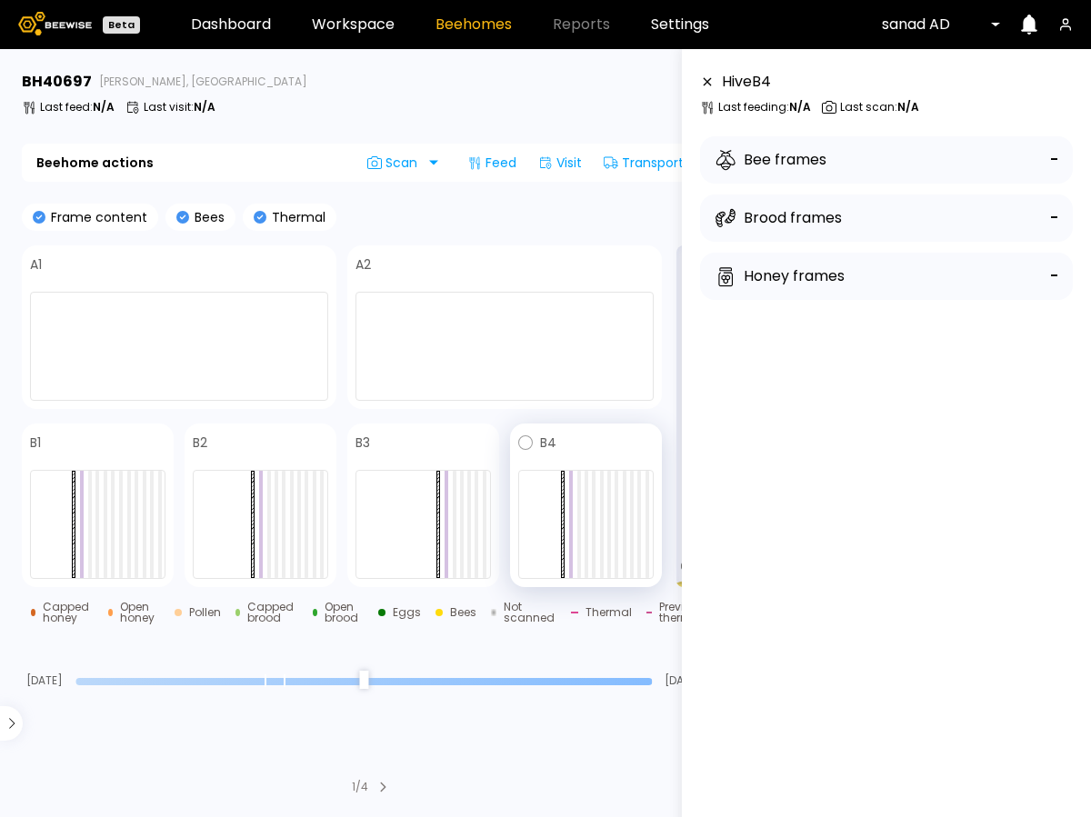
click at [598, 537] on div at bounding box center [585, 524] width 135 height 109
click at [604, 537] on div at bounding box center [585, 524] width 135 height 109
click at [603, 539] on div at bounding box center [602, 524] width 4 height 107
click at [616, 533] on div at bounding box center [616, 524] width 4 height 107
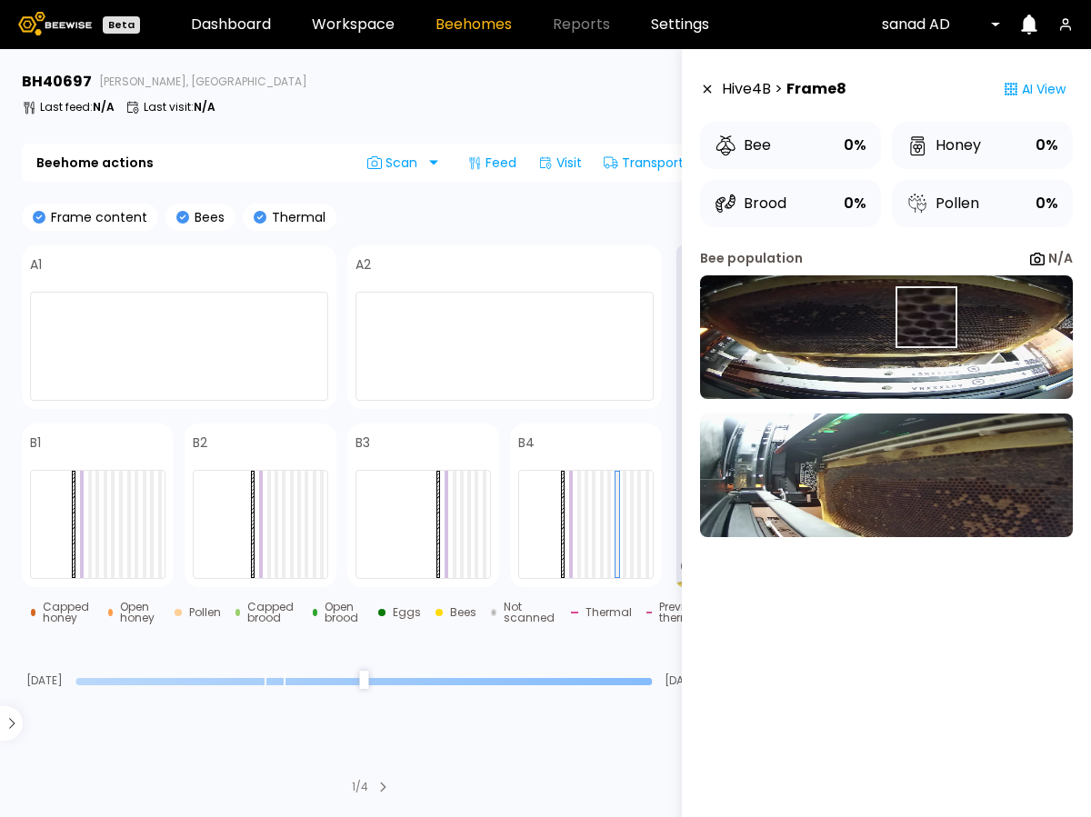
click at [924, 315] on img at bounding box center [886, 337] width 373 height 124
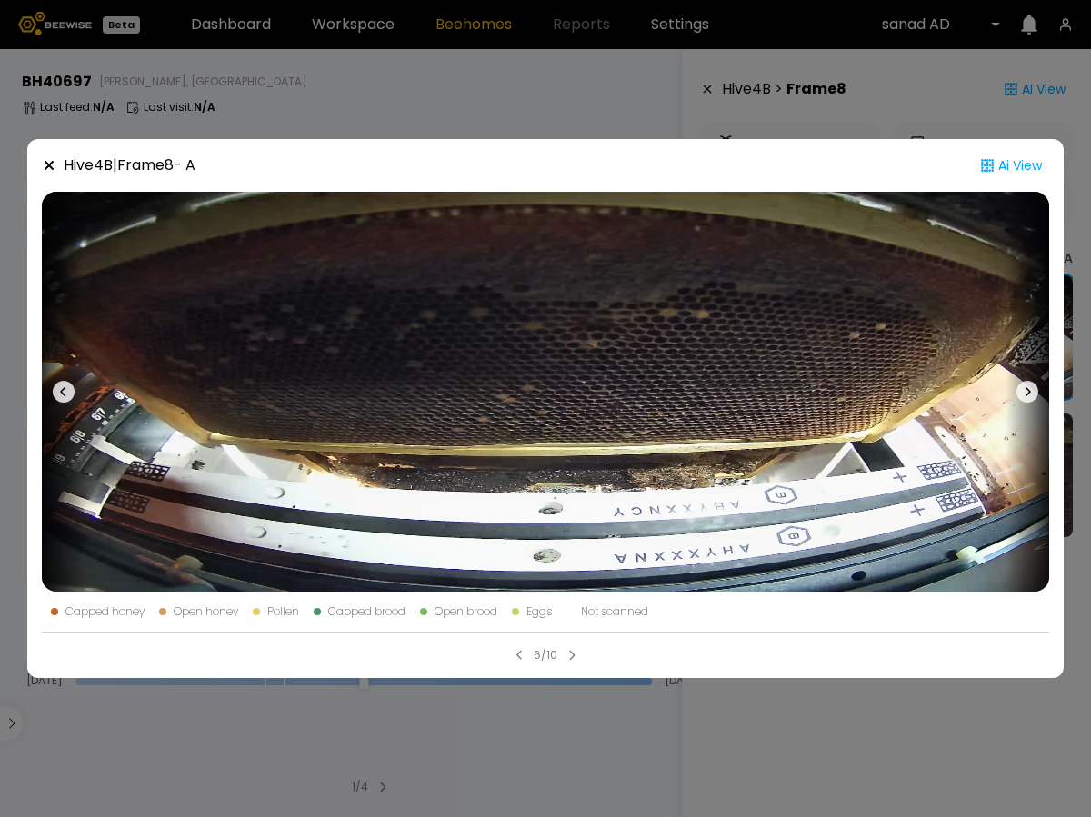
click at [1024, 385] on icon at bounding box center [1027, 392] width 22 height 22
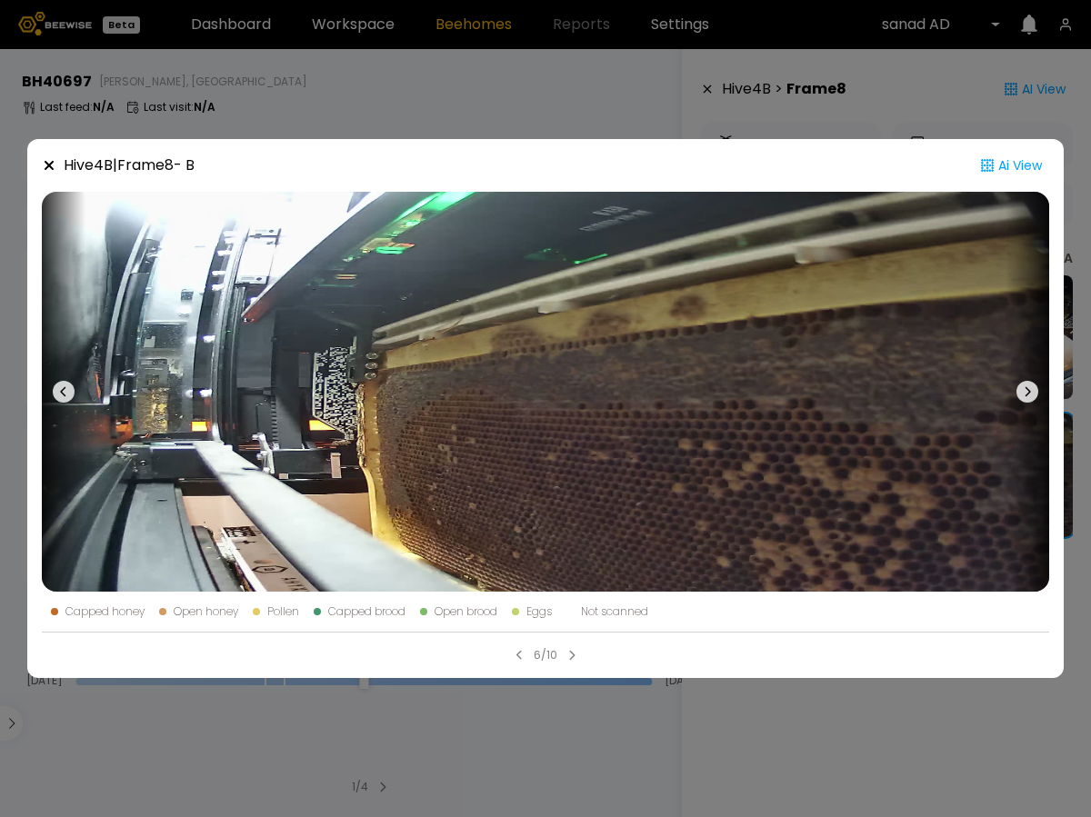
click at [898, 728] on div "Hive 4 B | Frame 8 - B Ai View Capped honey Open honey Pollen Capped brood Open…" at bounding box center [545, 408] width 1091 height 817
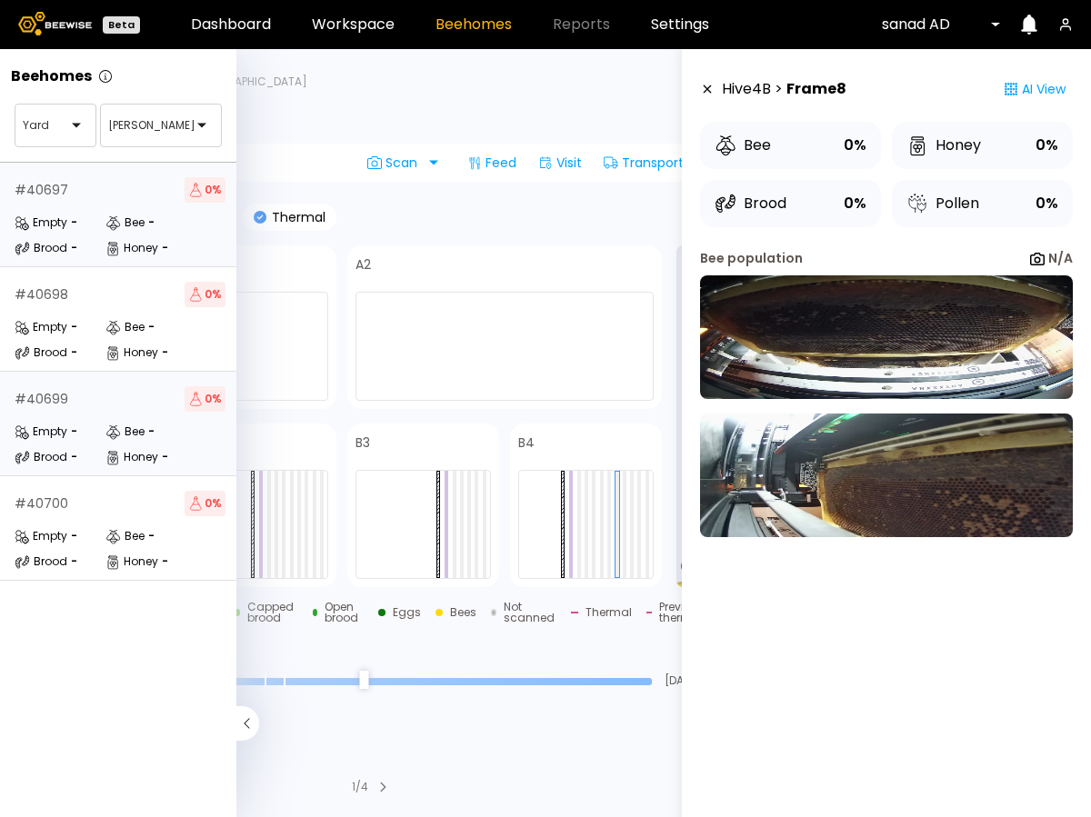
click at [74, 440] on div "Empty -" at bounding box center [60, 432] width 91 height 18
